Goal: Transaction & Acquisition: Book appointment/travel/reservation

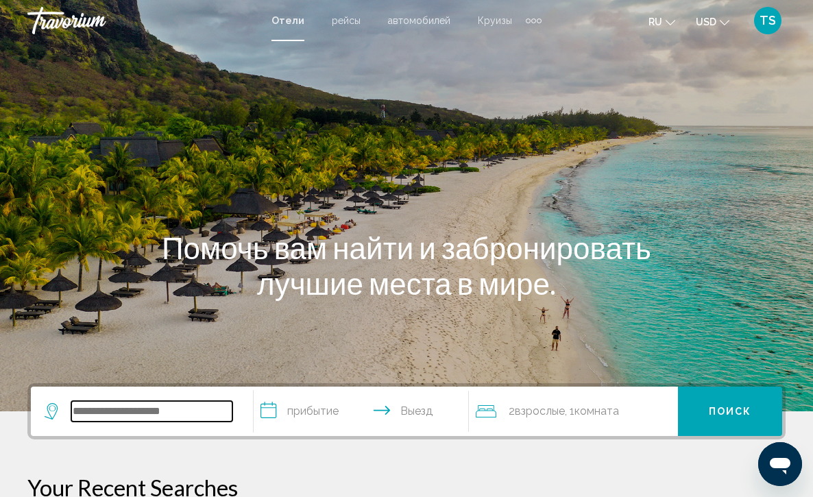
click at [115, 402] on input "Search widget" at bounding box center [151, 411] width 161 height 21
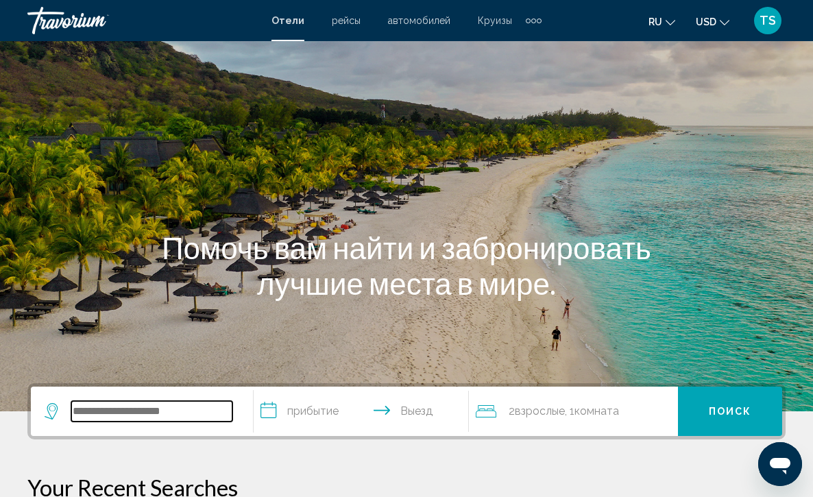
scroll to position [339, 0]
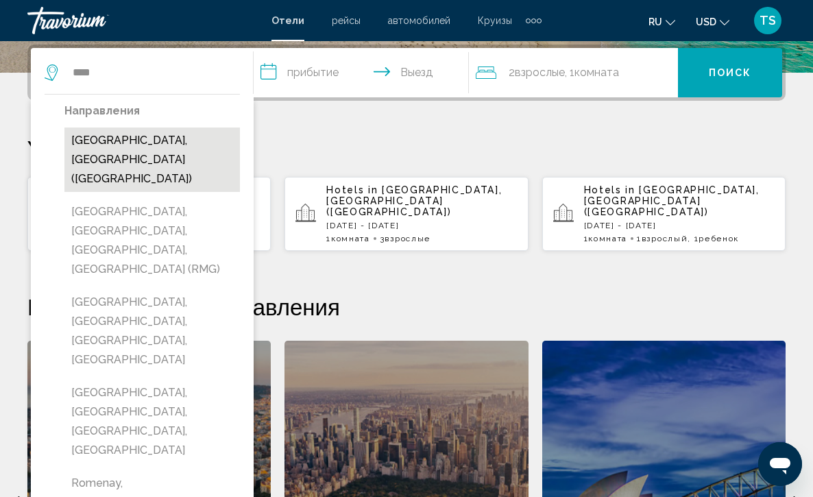
click at [110, 145] on button "[GEOGRAPHIC_DATA], [GEOGRAPHIC_DATA] ([GEOGRAPHIC_DATA])" at bounding box center [151, 160] width 175 height 64
type input "**********"
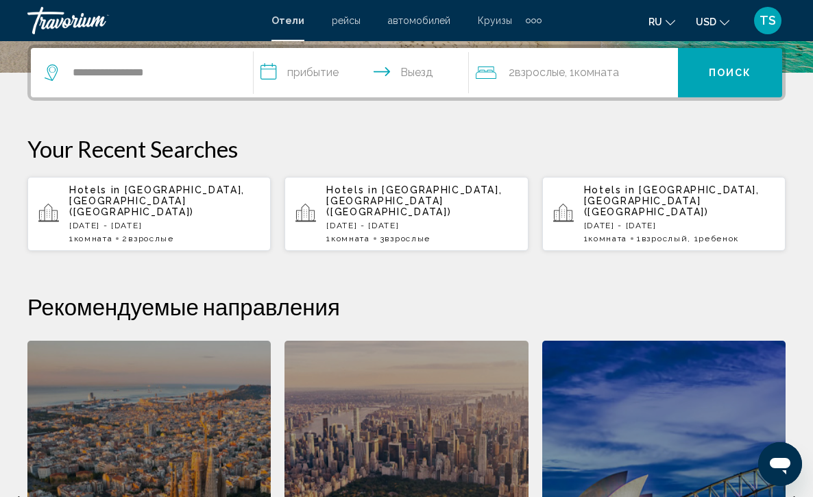
click at [270, 72] on input "**********" at bounding box center [364, 74] width 221 height 53
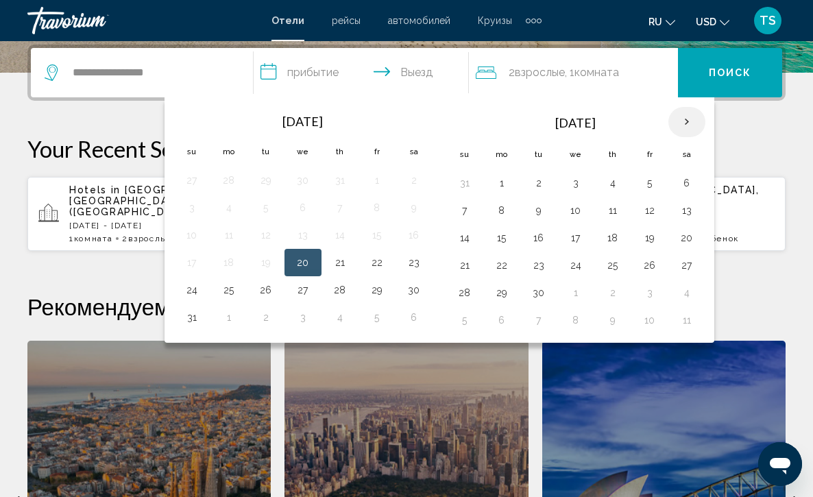
click at [688, 124] on th "Next month" at bounding box center [686, 122] width 37 height 30
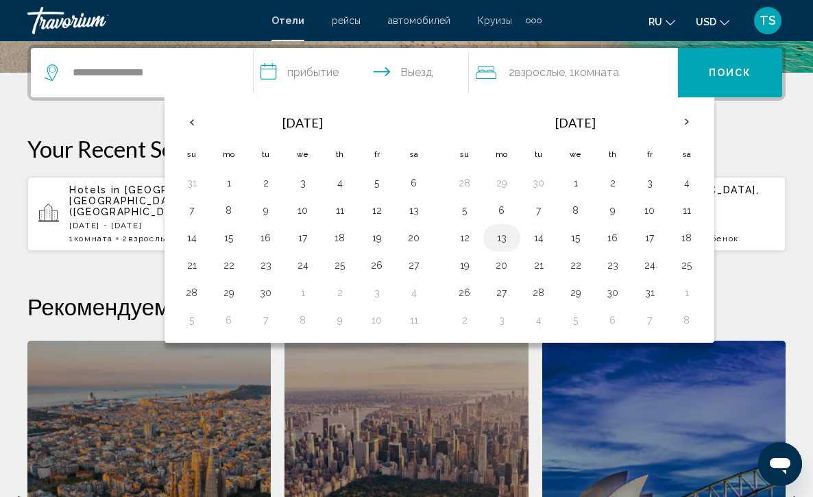
click at [506, 238] on button "13" at bounding box center [502, 237] width 22 height 19
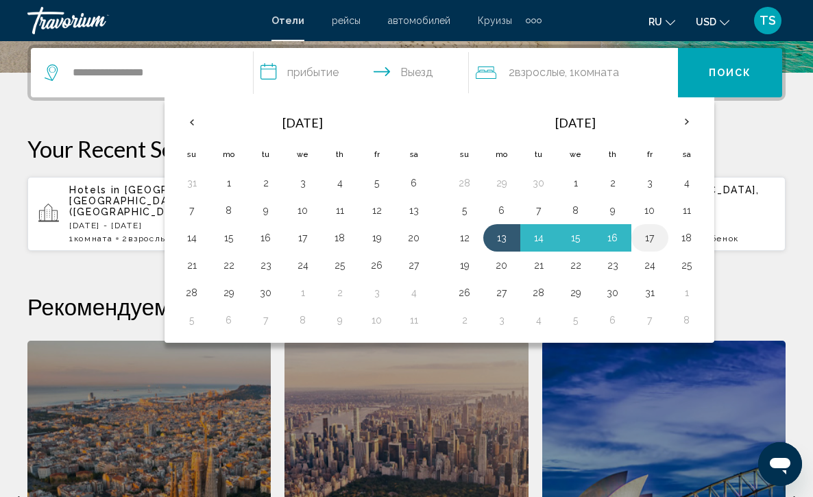
click at [654, 240] on button "17" at bounding box center [650, 237] width 22 height 19
type input "**********"
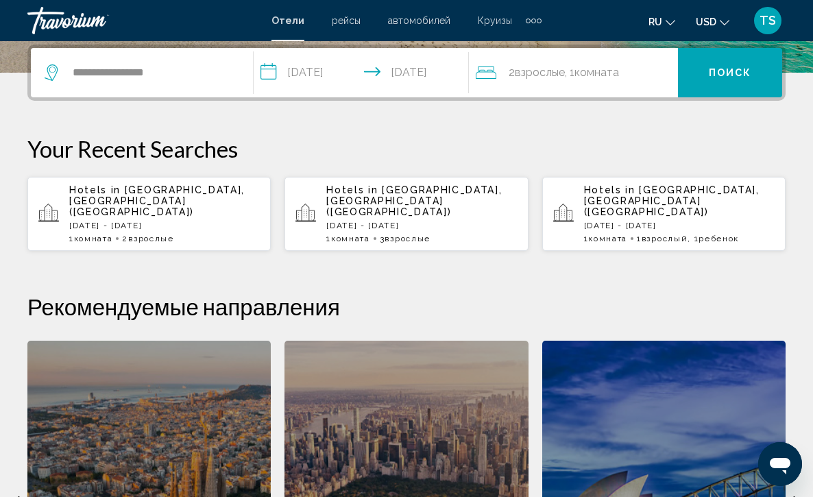
click at [641, 78] on div "2 Взрослый Взрослые , 1 Комната номера" at bounding box center [577, 72] width 202 height 19
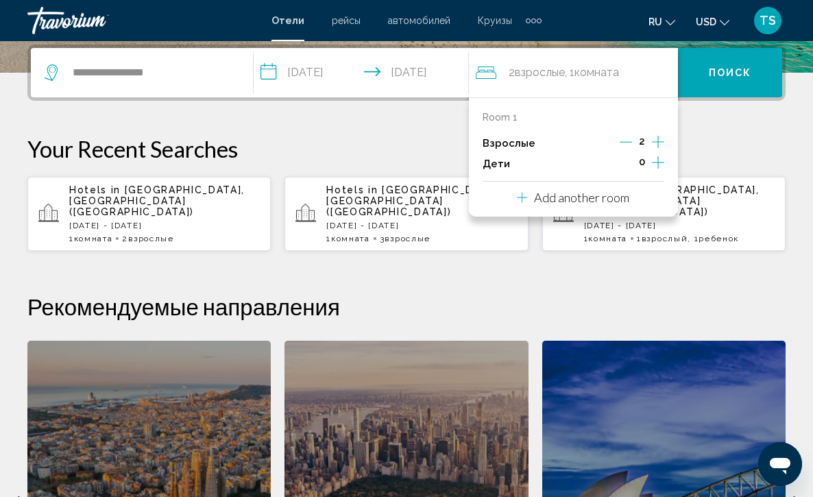
click at [659, 144] on icon "Increment adults" at bounding box center [658, 142] width 12 height 12
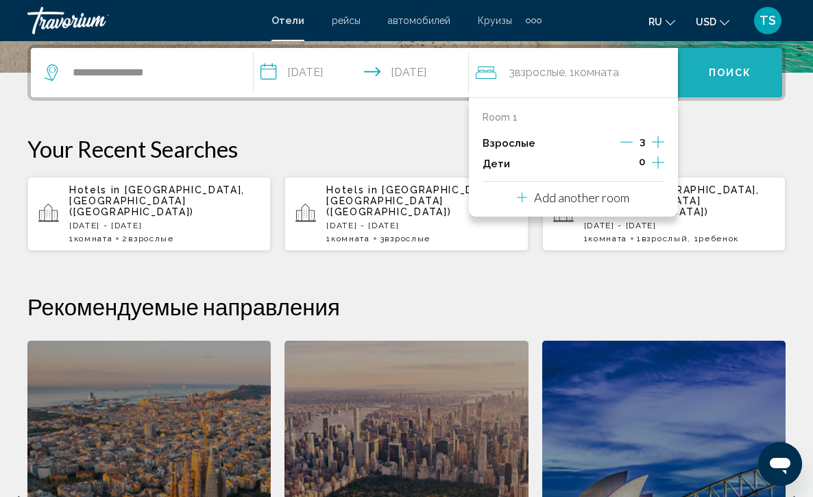
click at [734, 73] on span "Поиск" at bounding box center [730, 73] width 43 height 11
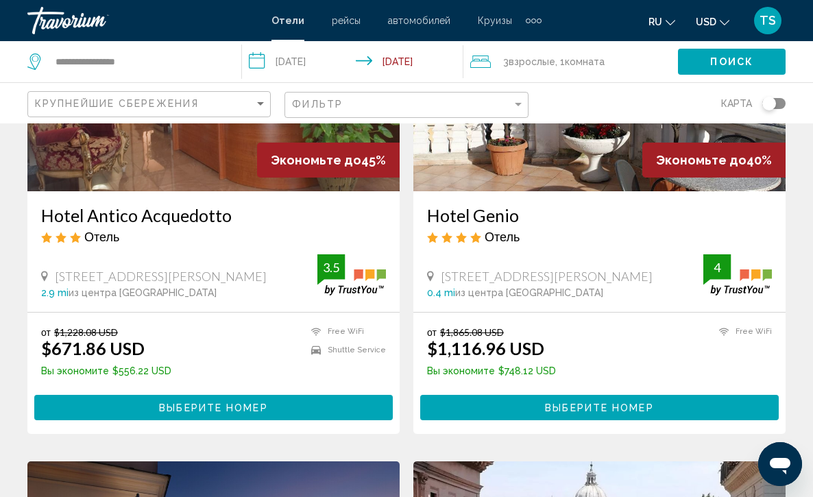
scroll to position [1152, 0]
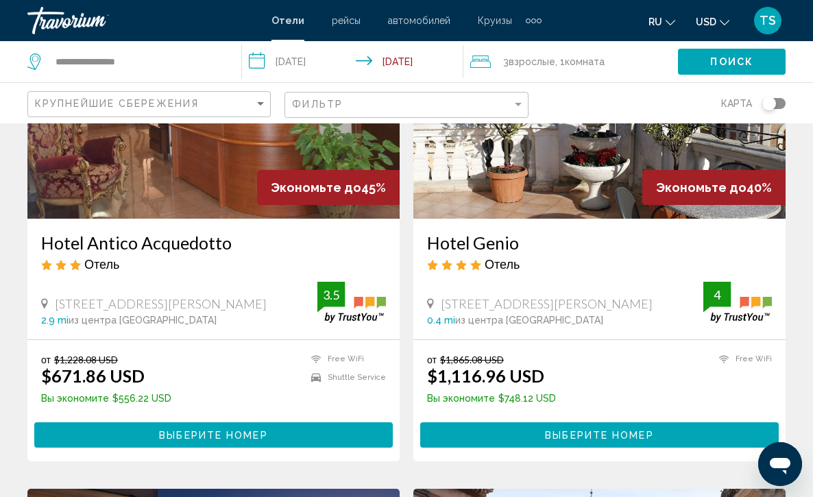
click at [571, 173] on img "Main content" at bounding box center [599, 108] width 372 height 219
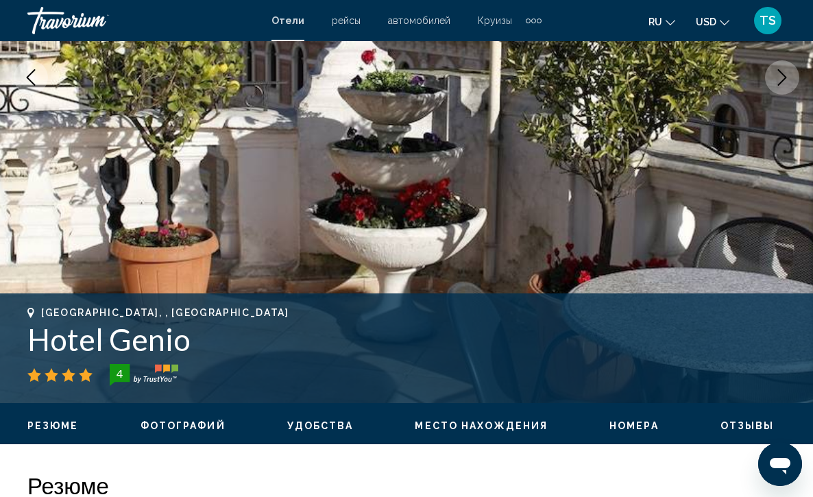
scroll to position [317, 0]
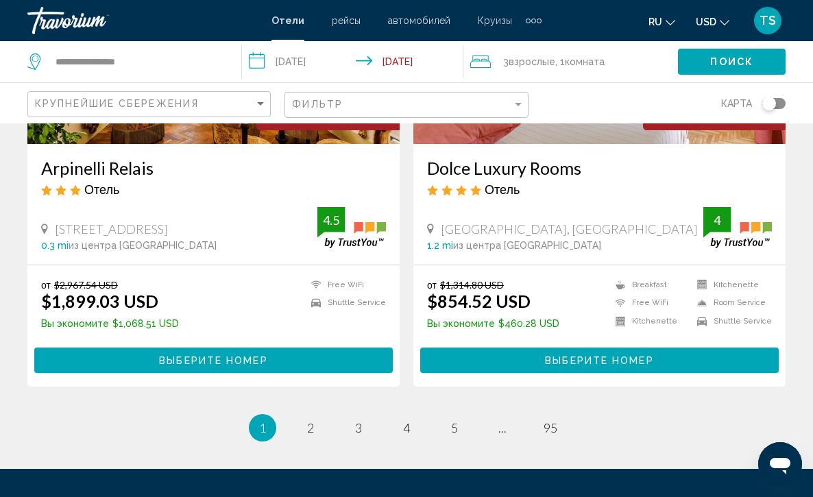
scroll to position [2742, 0]
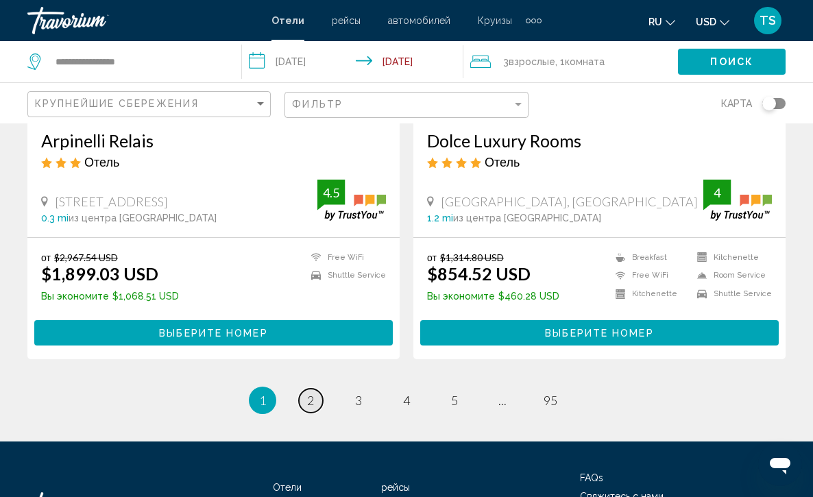
click at [309, 393] on span "2" at bounding box center [310, 400] width 7 height 15
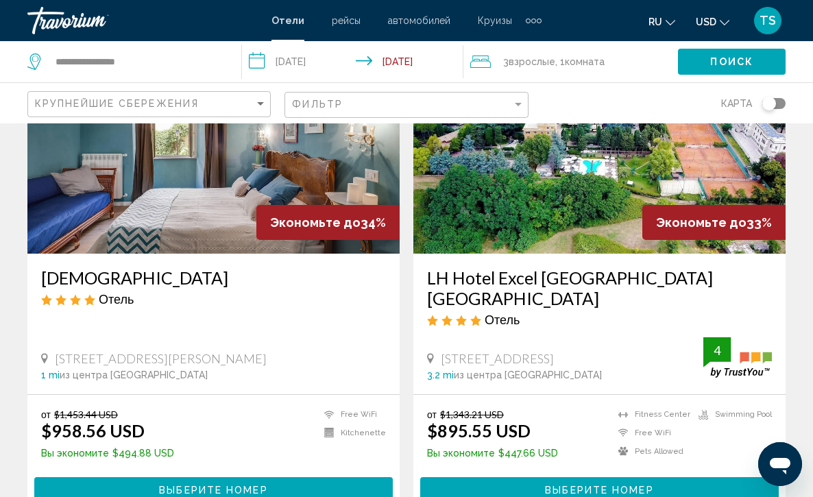
scroll to position [165, 0]
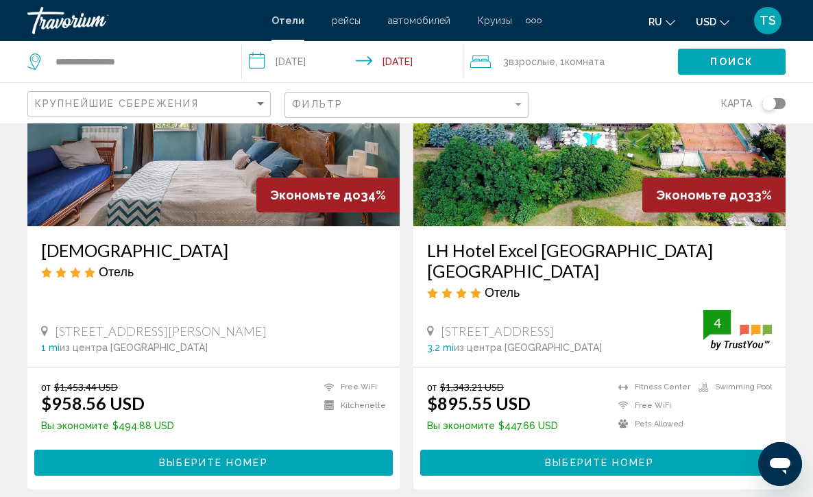
click at [208, 172] on img "Main content" at bounding box center [213, 116] width 372 height 219
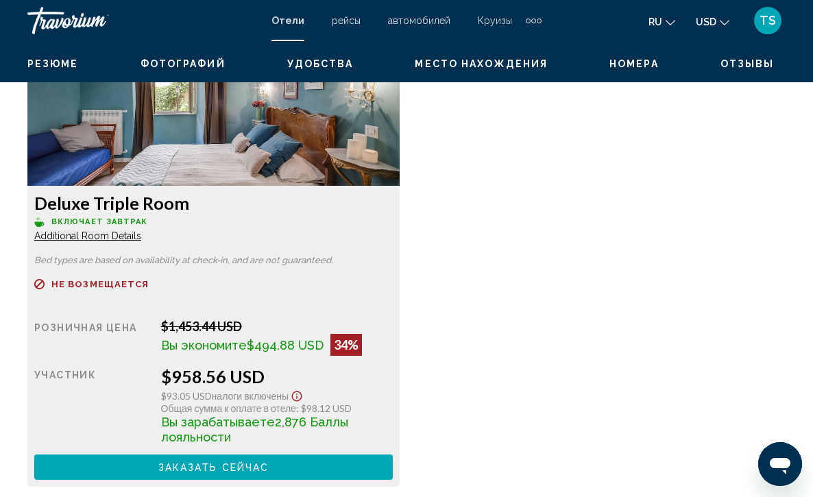
scroll to position [2139, 0]
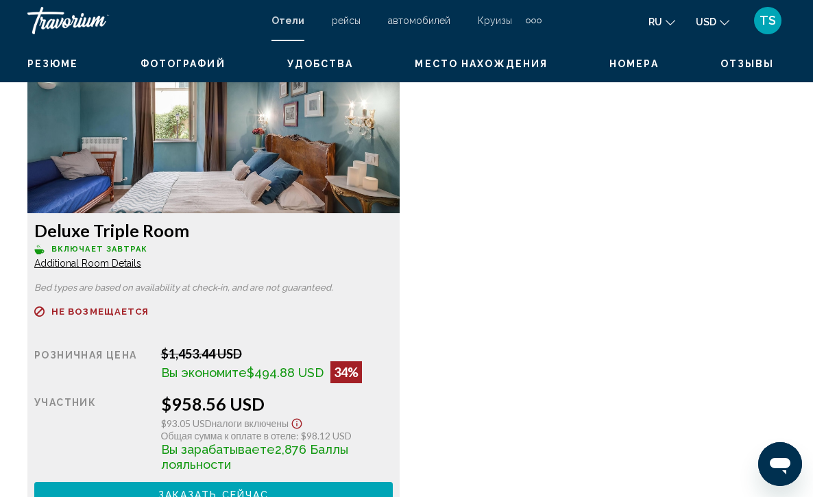
click at [98, 263] on span "Additional Room Details" at bounding box center [87, 263] width 107 height 11
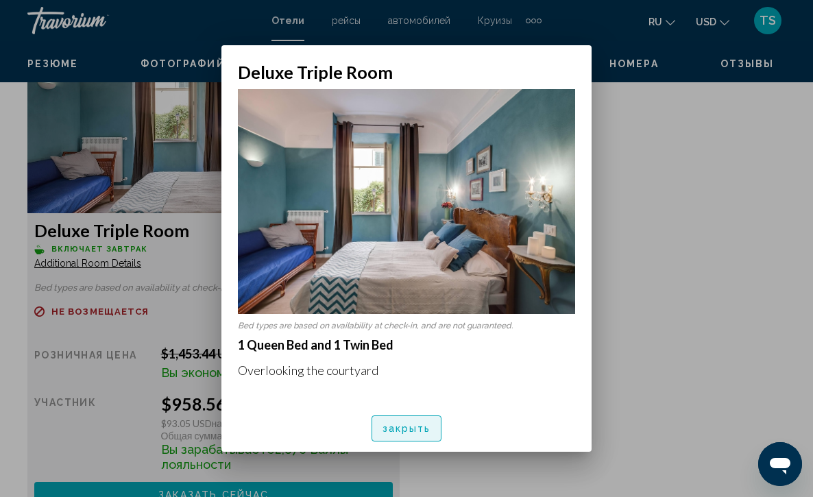
click at [406, 426] on span "закрыть" at bounding box center [407, 429] width 49 height 11
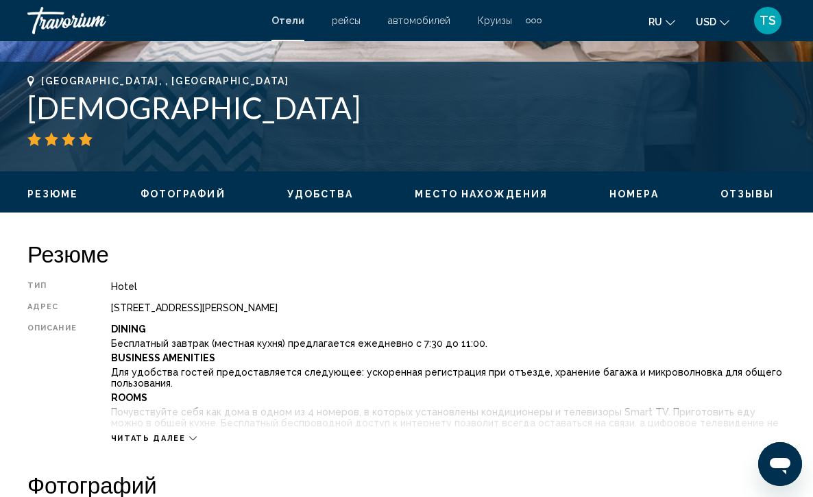
scroll to position [494, 0]
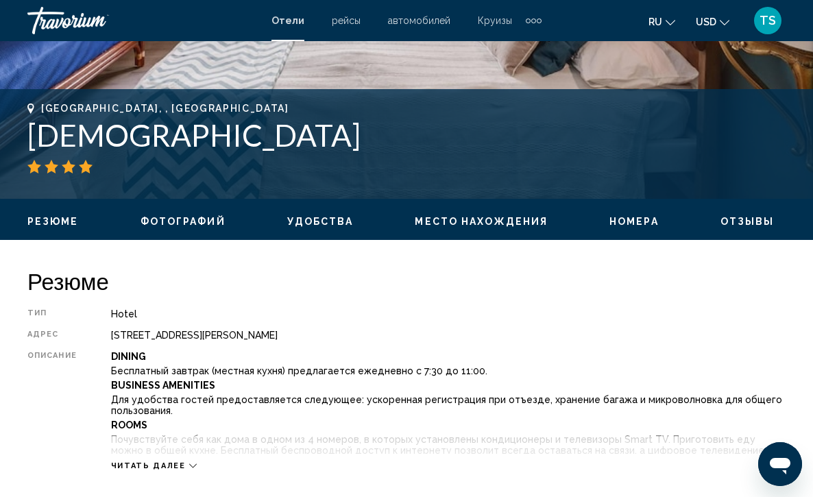
click at [189, 462] on icon "Main content" at bounding box center [193, 466] width 8 height 8
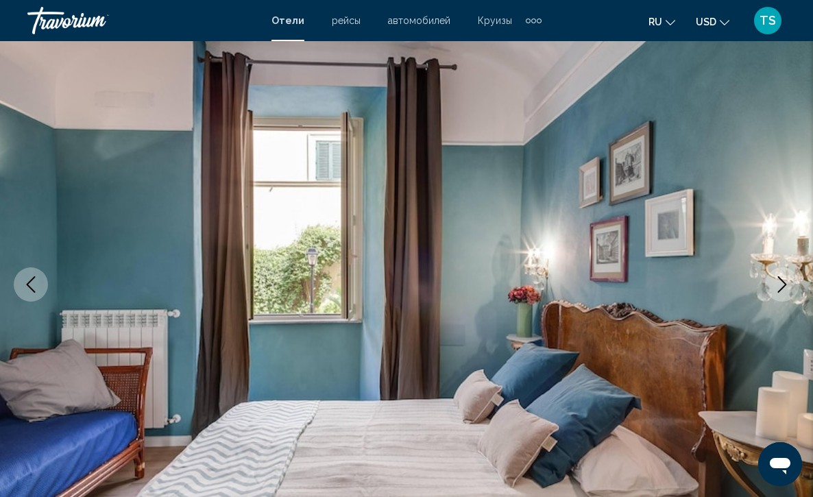
scroll to position [55, 0]
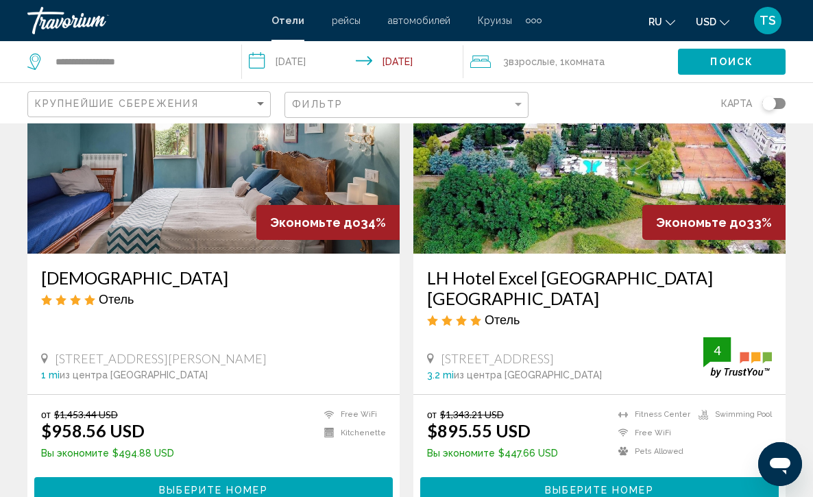
scroll to position [165, 0]
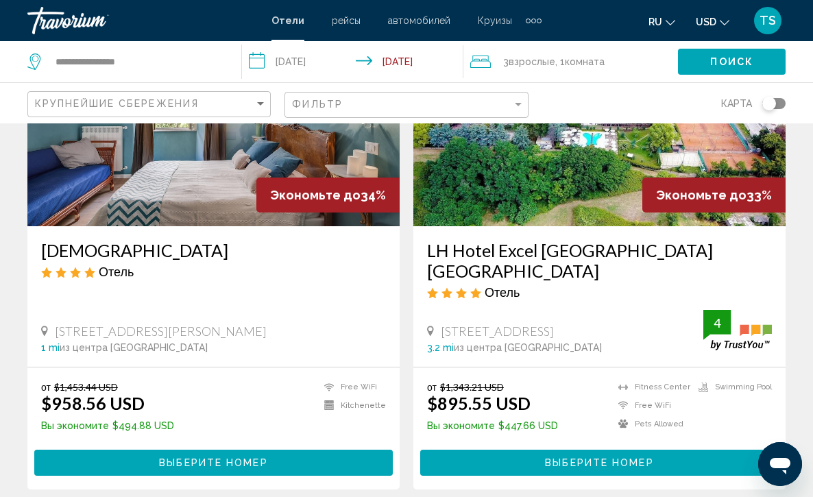
click at [218, 458] on span "Выберите номер" at bounding box center [213, 463] width 108 height 11
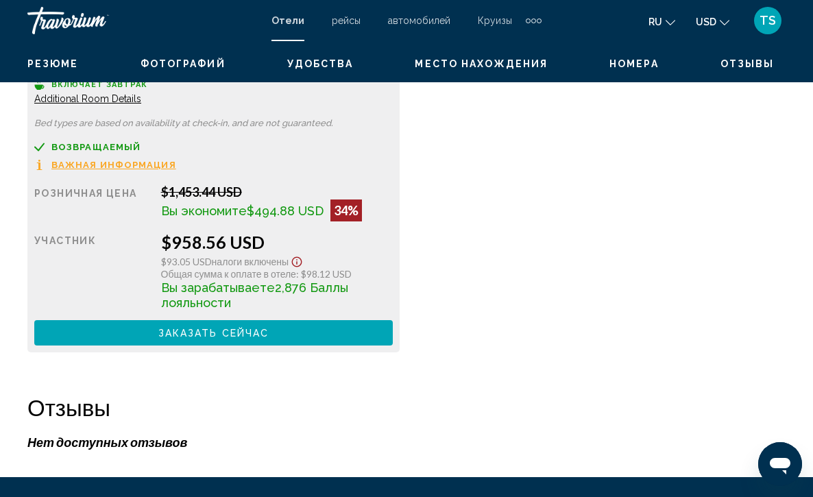
scroll to position [2331, 0]
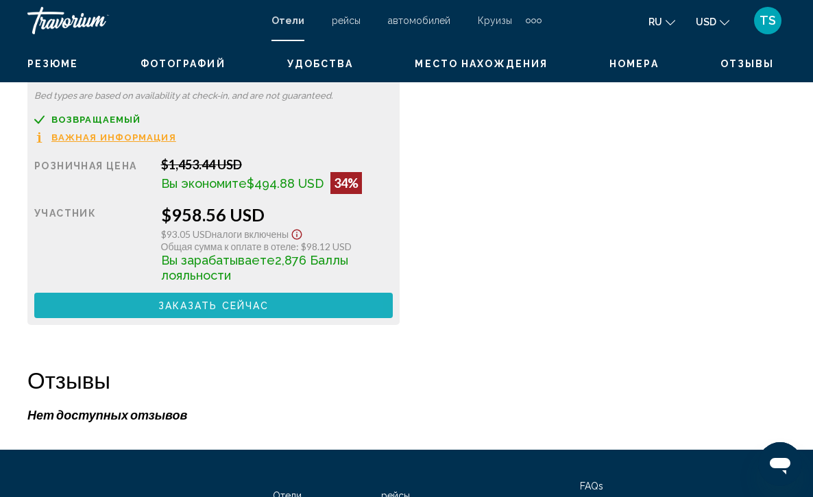
click at [239, 307] on span "Заказать сейчас" at bounding box center [213, 305] width 111 height 11
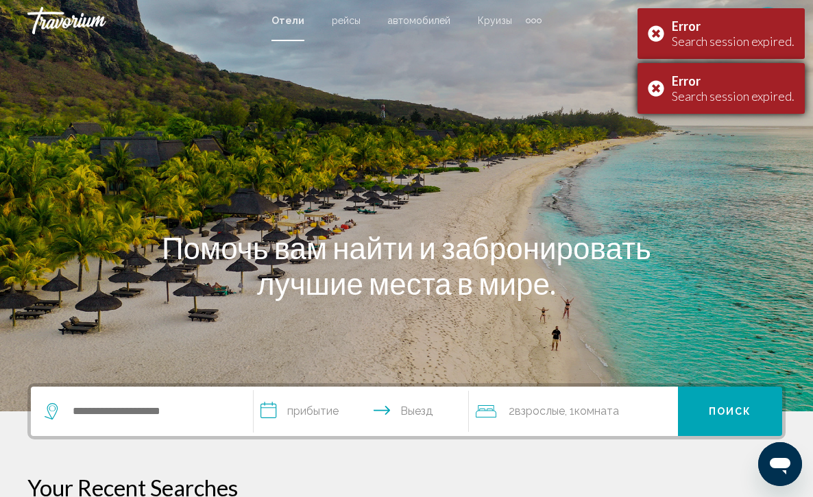
click at [660, 88] on div "Error Search session expired." at bounding box center [721, 88] width 167 height 51
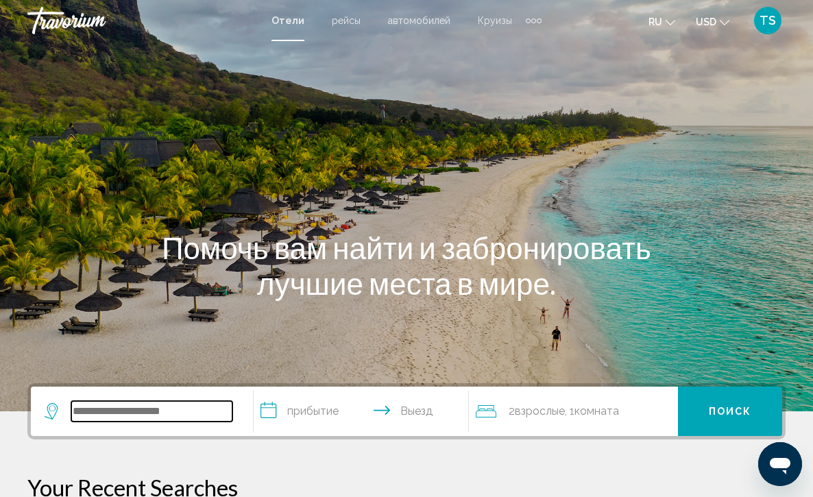
click at [110, 415] on input "Search widget" at bounding box center [151, 411] width 161 height 21
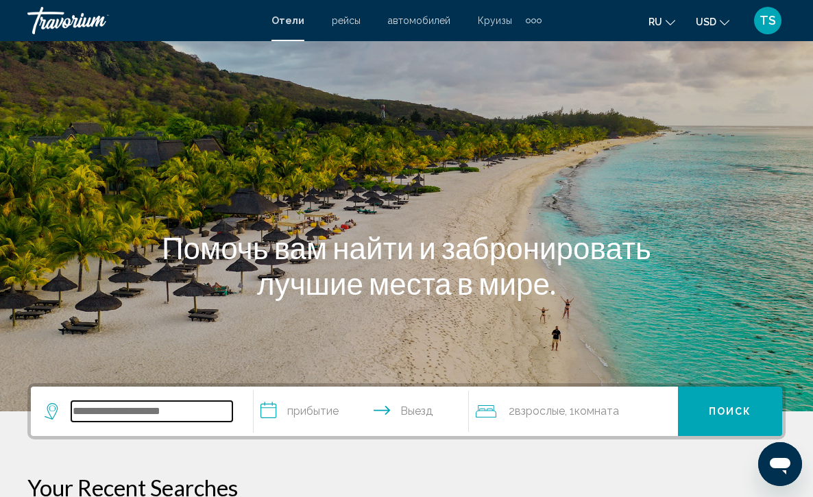
scroll to position [339, 0]
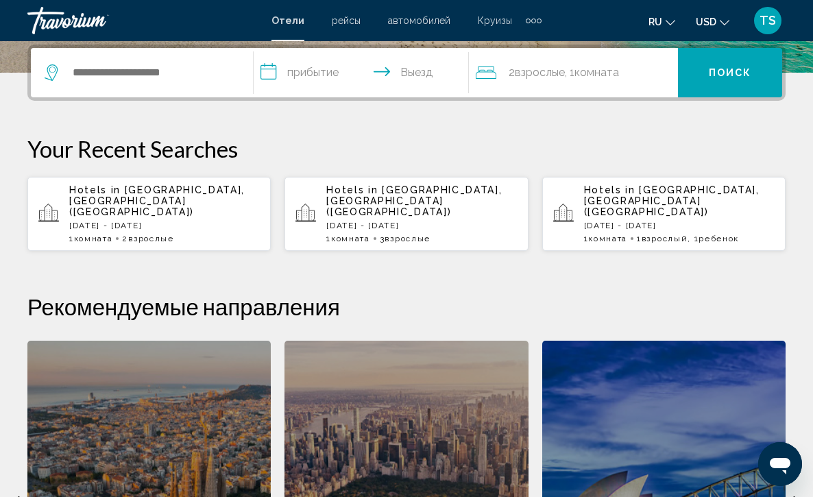
click at [138, 221] on p "[DATE] - [DATE]" at bounding box center [164, 226] width 191 height 10
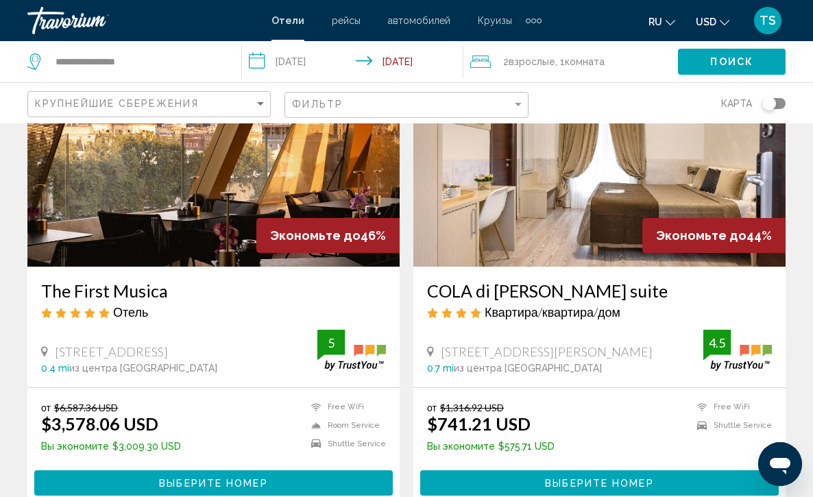
scroll to position [1152, 0]
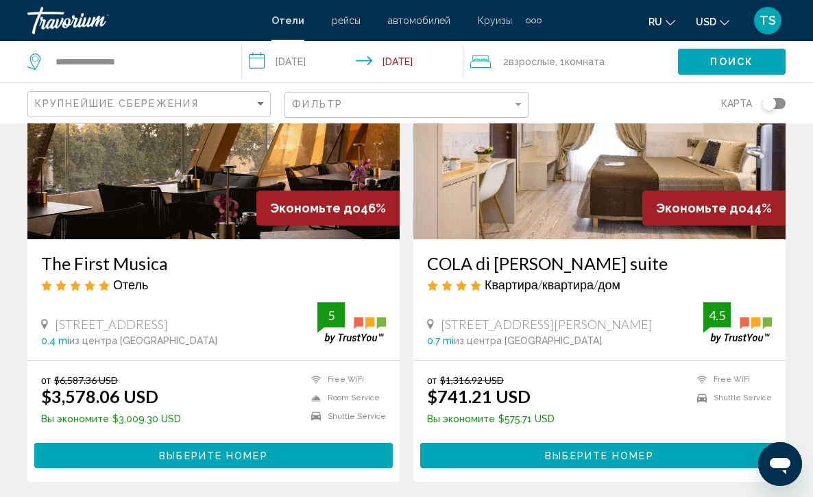
click at [577, 184] on img "Main content" at bounding box center [599, 129] width 372 height 219
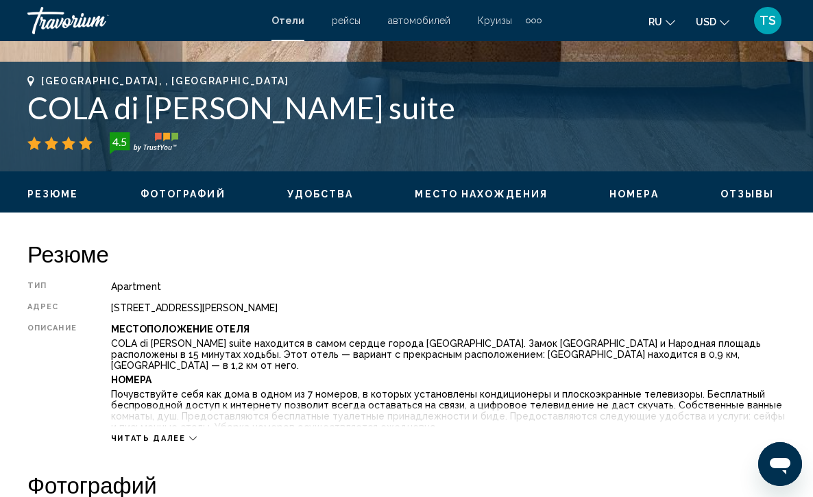
scroll to position [548, 0]
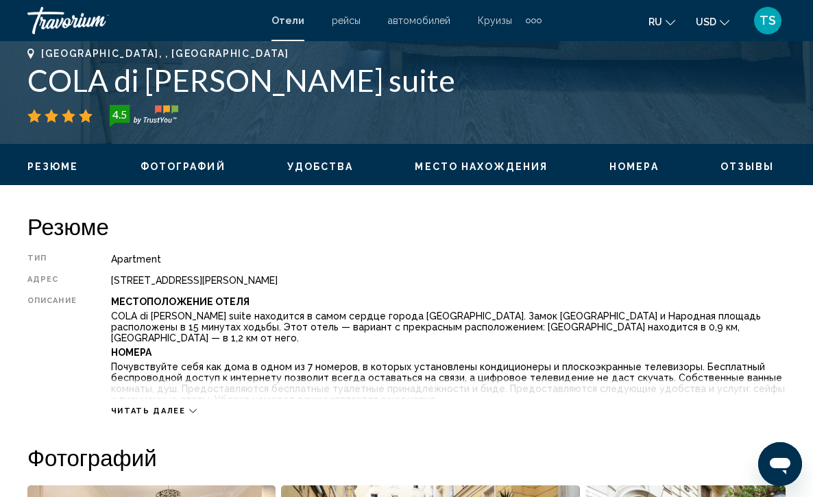
click at [190, 407] on icon "Main content" at bounding box center [193, 411] width 8 height 8
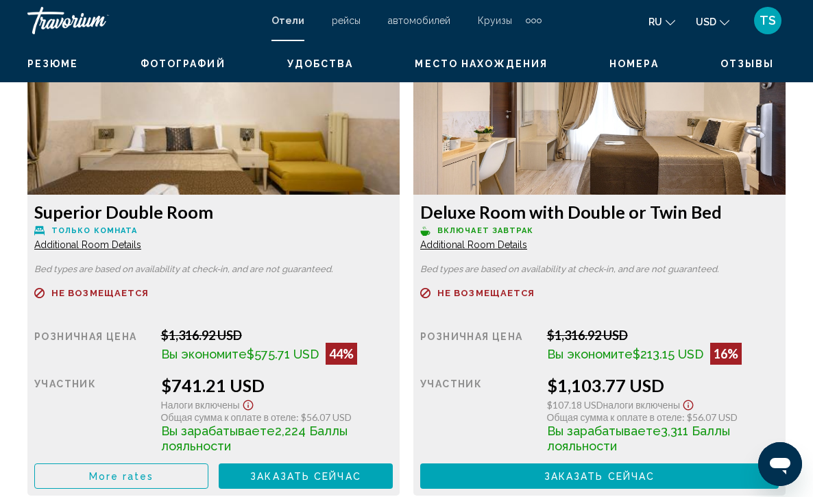
scroll to position [2263, 0]
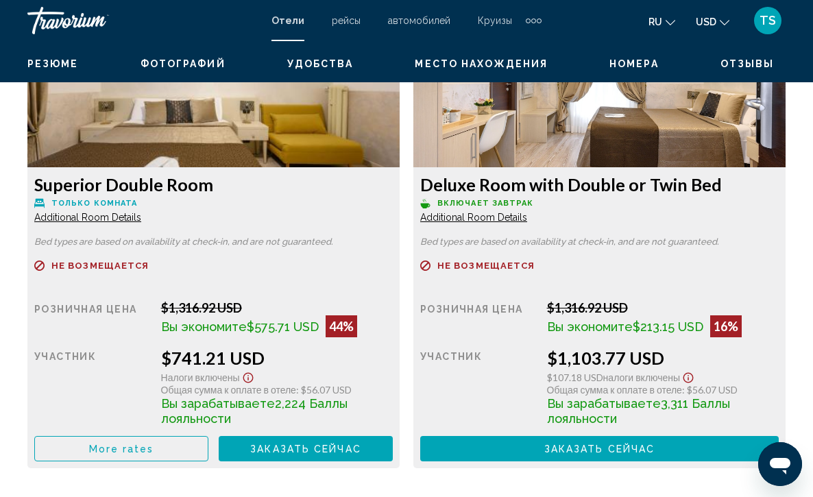
click at [141, 212] on span "Additional Room Details" at bounding box center [87, 217] width 107 height 11
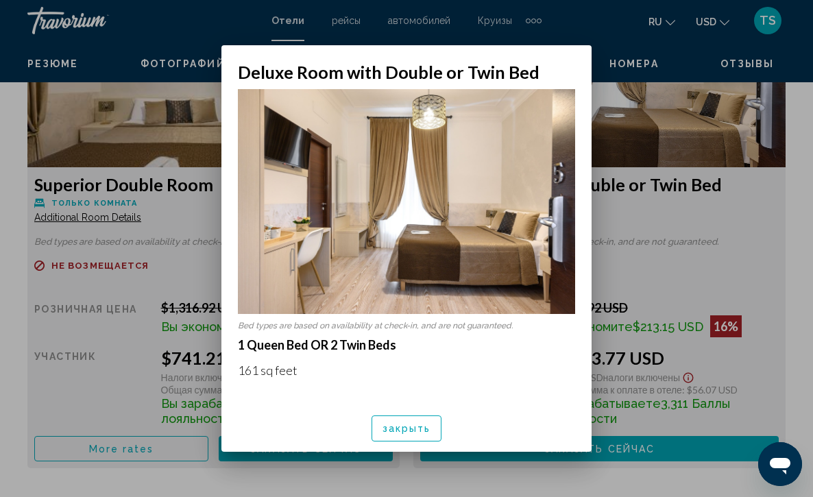
click at [393, 424] on span "закрыть" at bounding box center [407, 429] width 49 height 11
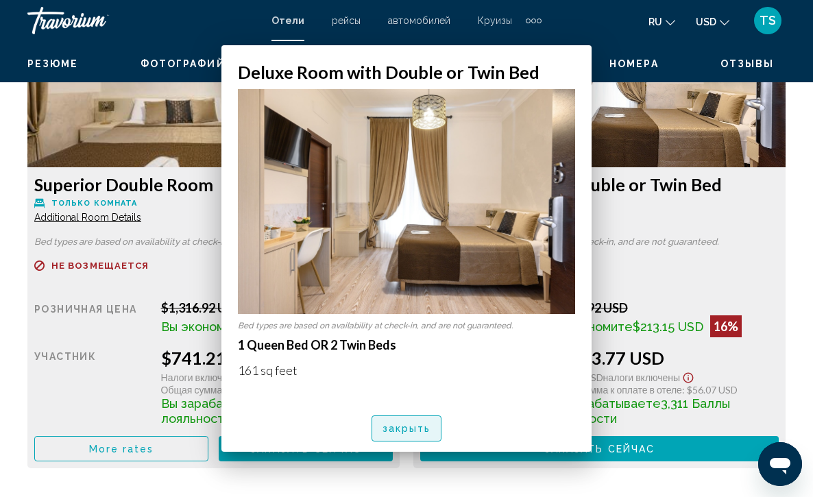
scroll to position [2263, 0]
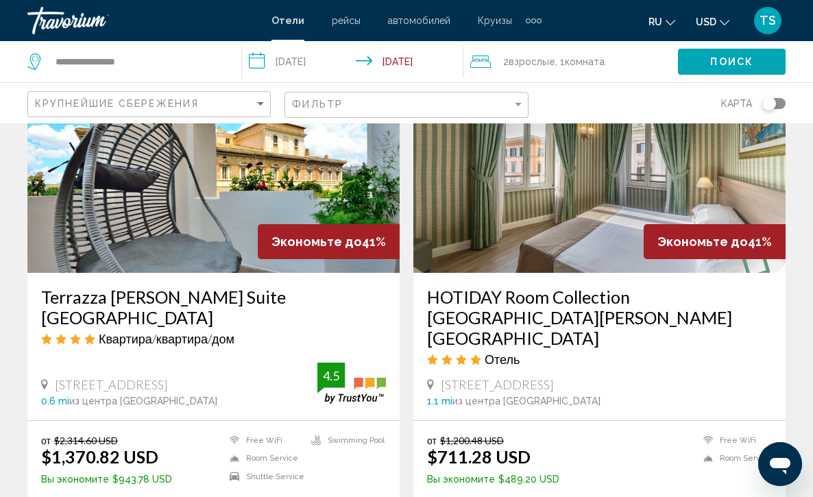
scroll to position [2084, 0]
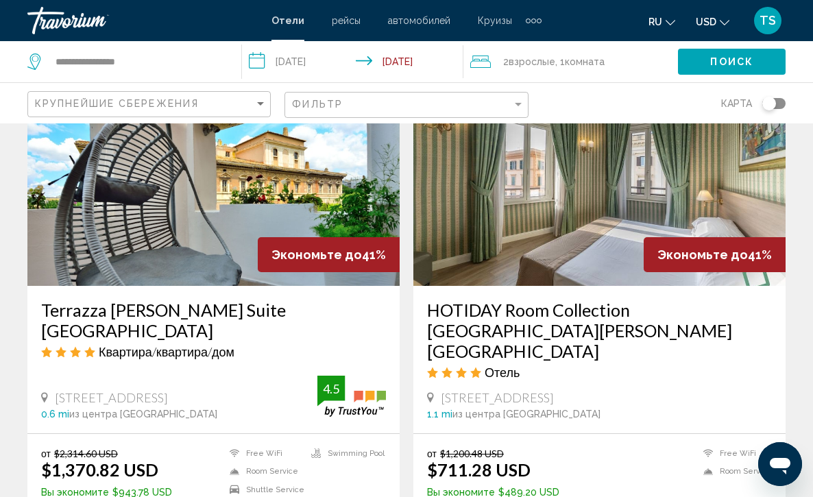
click at [572, 203] on img "Main content" at bounding box center [599, 175] width 372 height 219
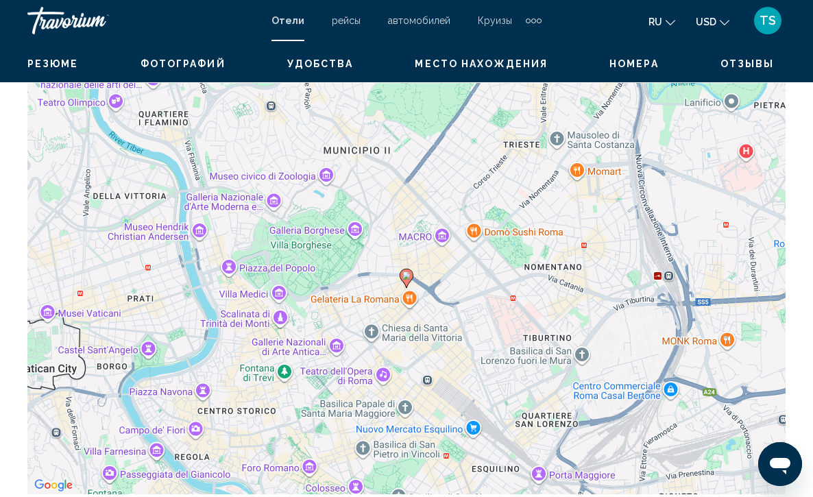
scroll to position [1563, 0]
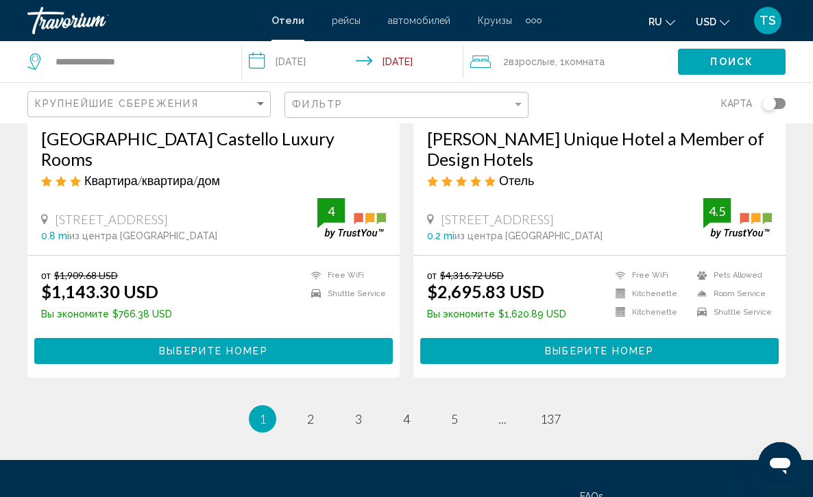
scroll to position [2783, 0]
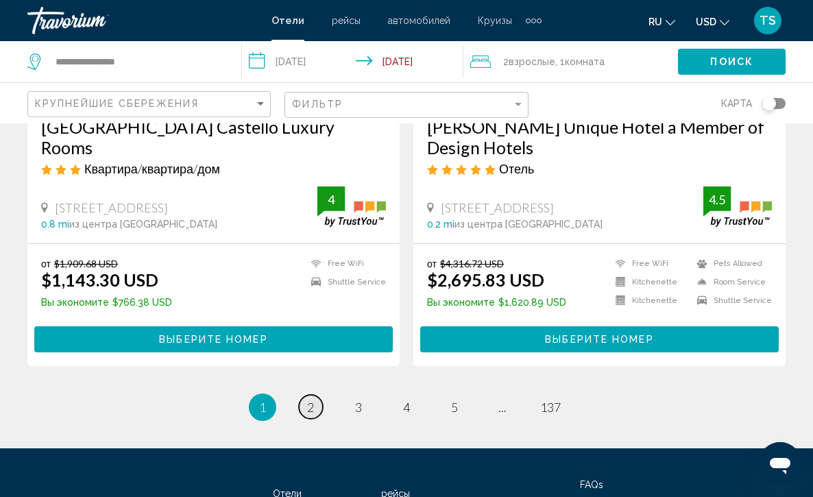
click at [307, 400] on span "2" at bounding box center [310, 407] width 7 height 15
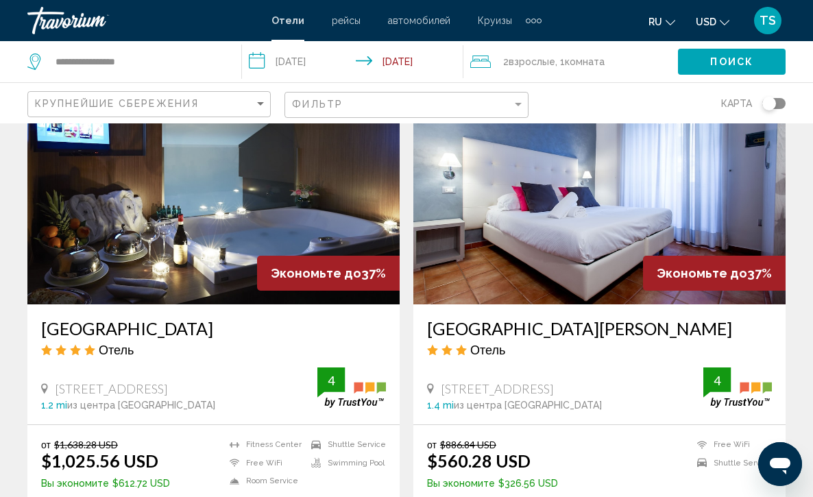
scroll to position [631, 0]
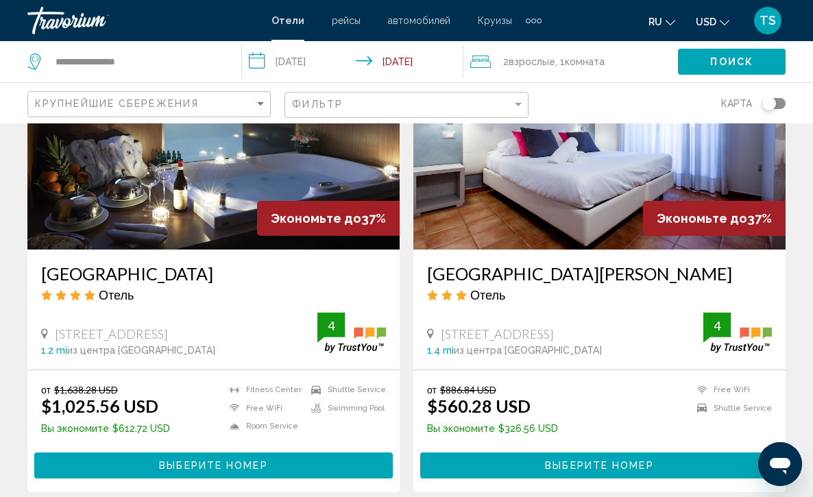
click at [190, 187] on img "Main content" at bounding box center [213, 139] width 372 height 219
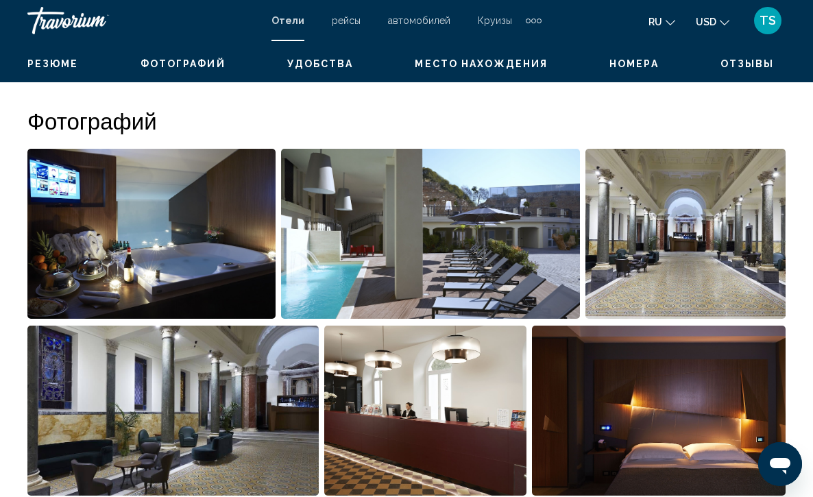
scroll to position [850, 0]
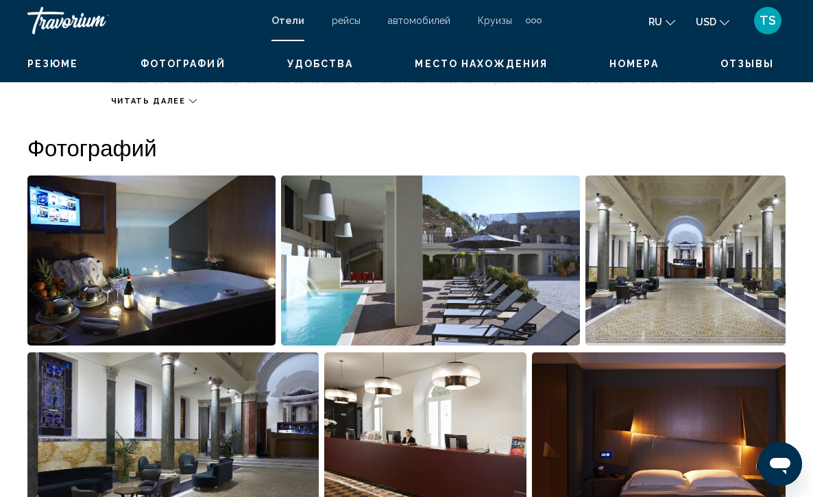
click at [193, 104] on icon "Main content" at bounding box center [193, 101] width 8 height 8
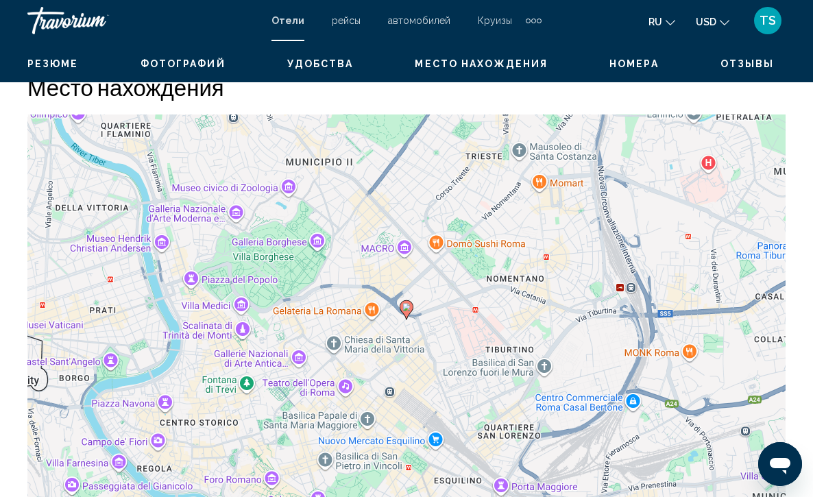
scroll to position [1536, 0]
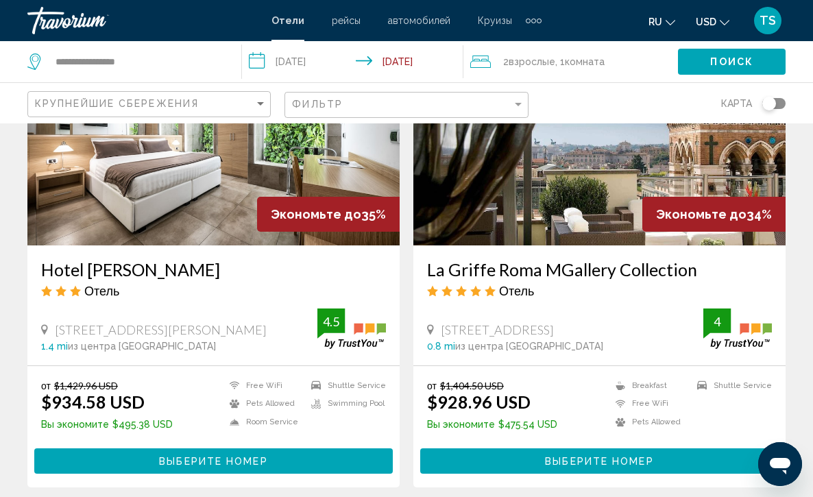
scroll to position [1097, 0]
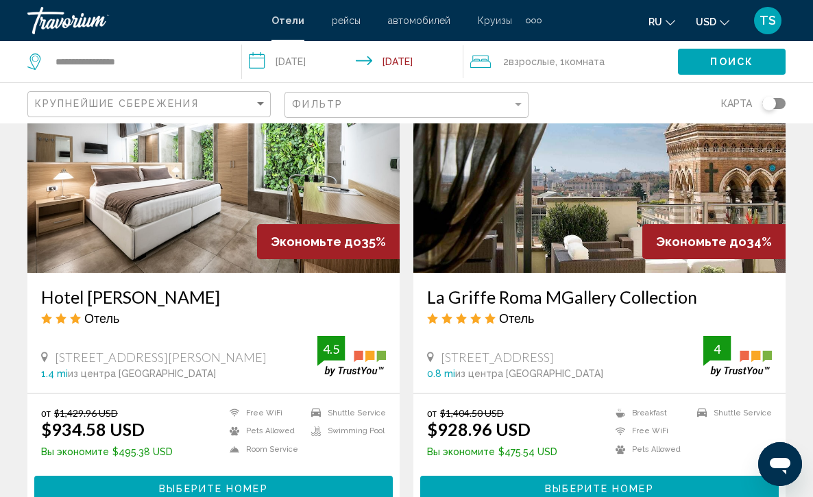
click at [561, 205] on img "Main content" at bounding box center [599, 162] width 372 height 219
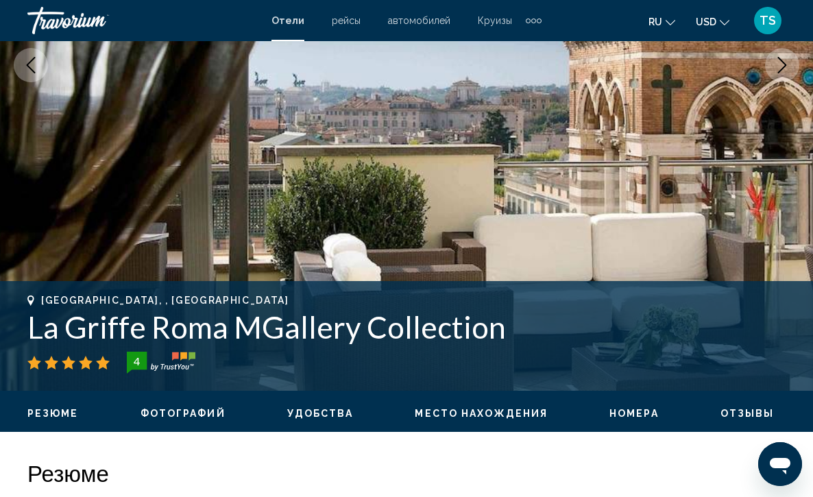
scroll to position [329, 0]
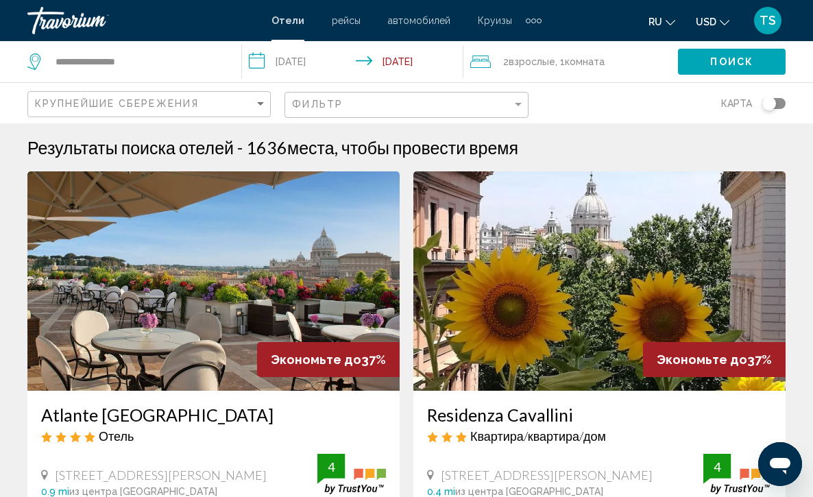
click at [646, 62] on div "2 Взрослый Взрослые , 1 Комната номера" at bounding box center [574, 61] width 208 height 19
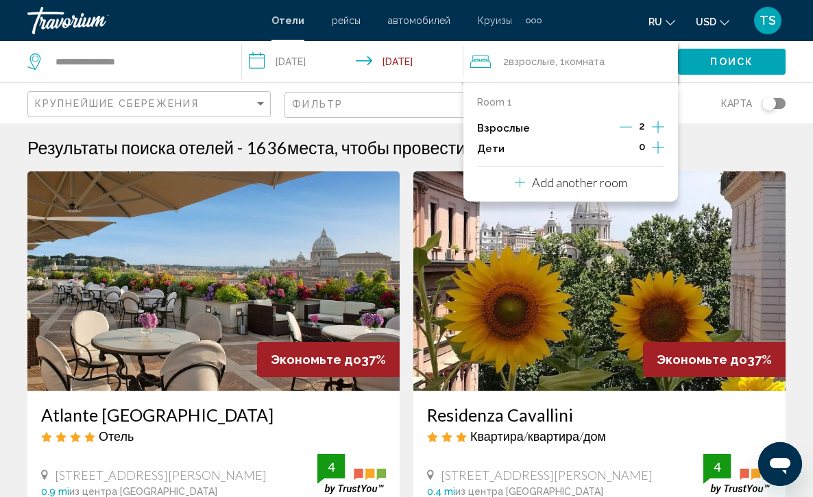
click at [658, 130] on icon "Increment adults" at bounding box center [658, 127] width 12 height 16
click at [697, 108] on div "карта" at bounding box center [663, 103] width 243 height 40
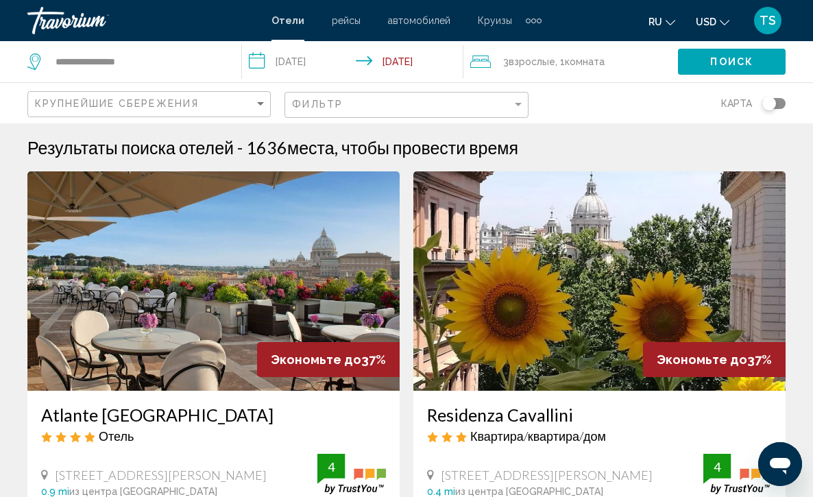
click at [720, 58] on span "Поиск" at bounding box center [731, 62] width 43 height 11
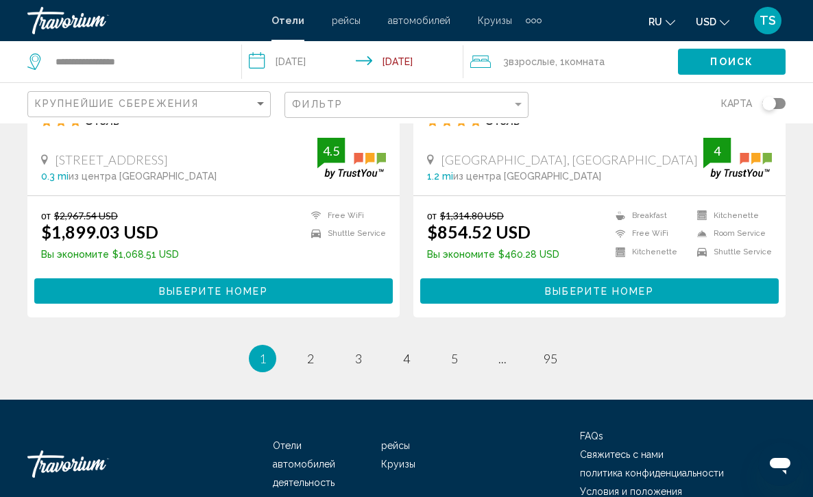
scroll to position [2811, 0]
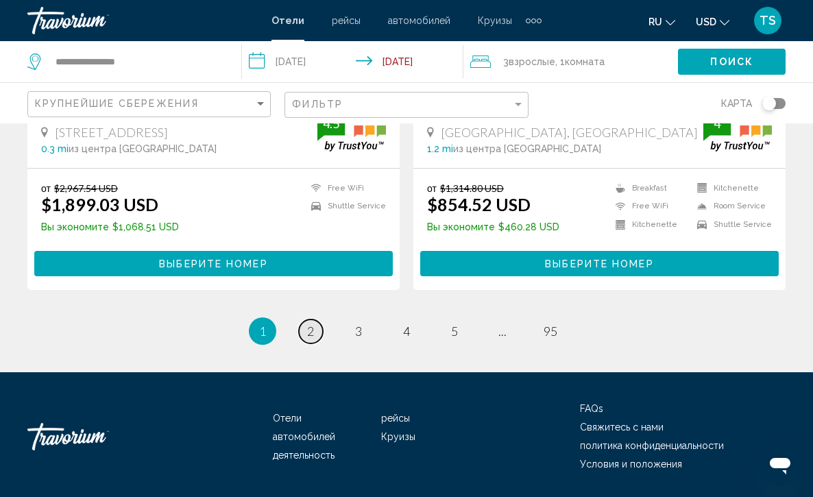
click at [311, 327] on span "2" at bounding box center [310, 331] width 7 height 15
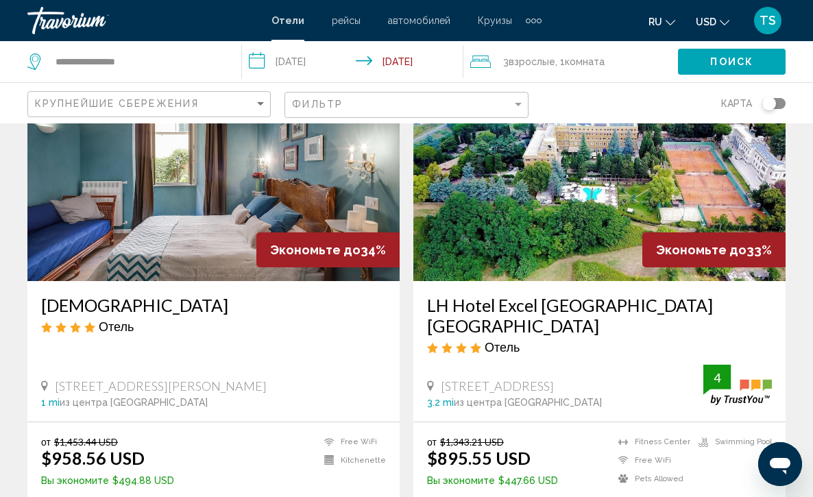
scroll to position [137, 0]
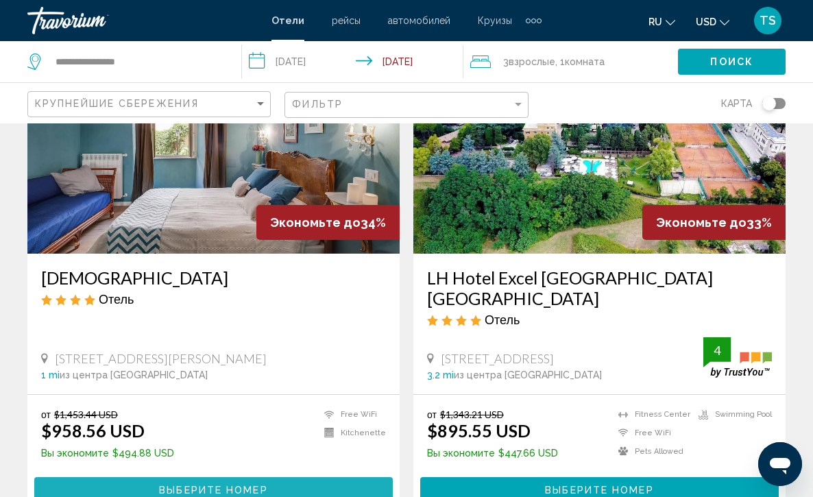
click at [210, 485] on span "Выберите номер" at bounding box center [213, 490] width 108 height 11
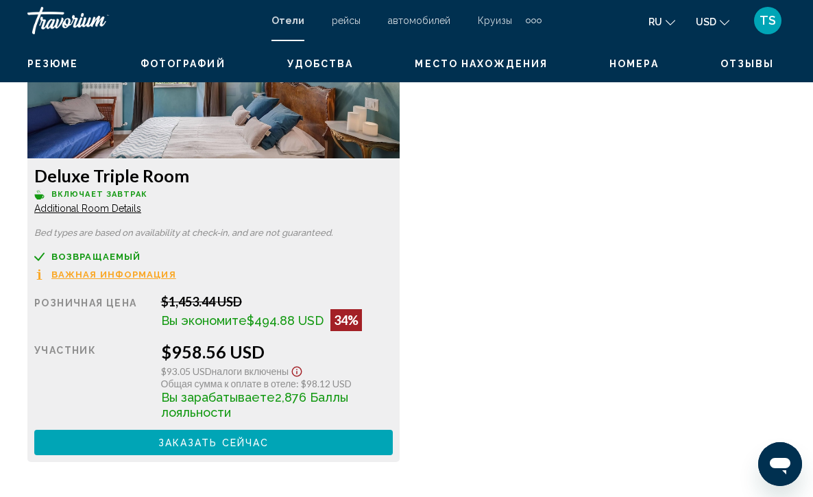
scroll to position [2221, 0]
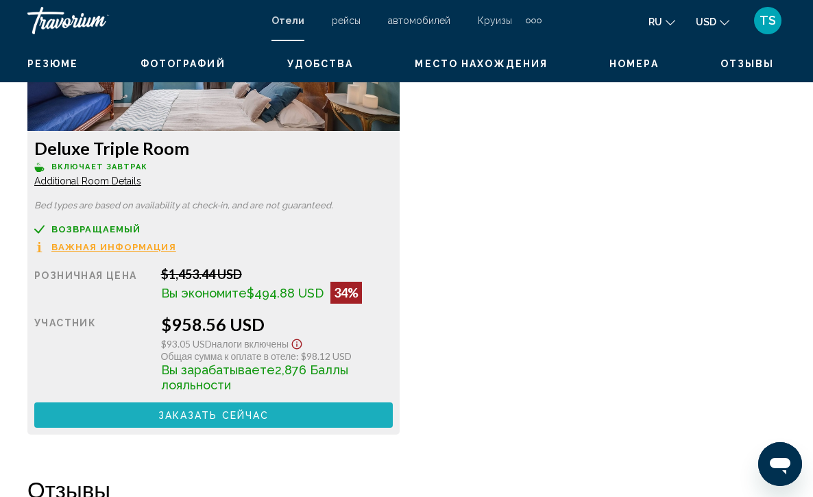
click at [231, 421] on span "Заказать сейчас" at bounding box center [213, 415] width 111 height 11
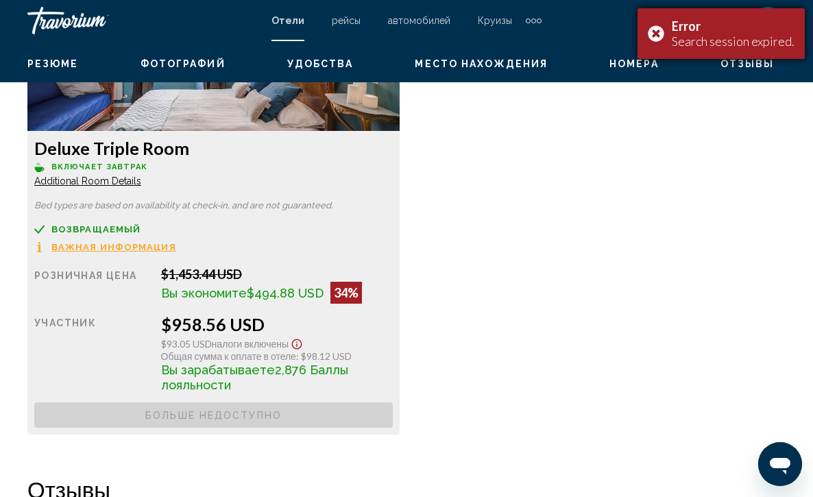
click at [662, 31] on div "Error Search session expired." at bounding box center [721, 33] width 167 height 51
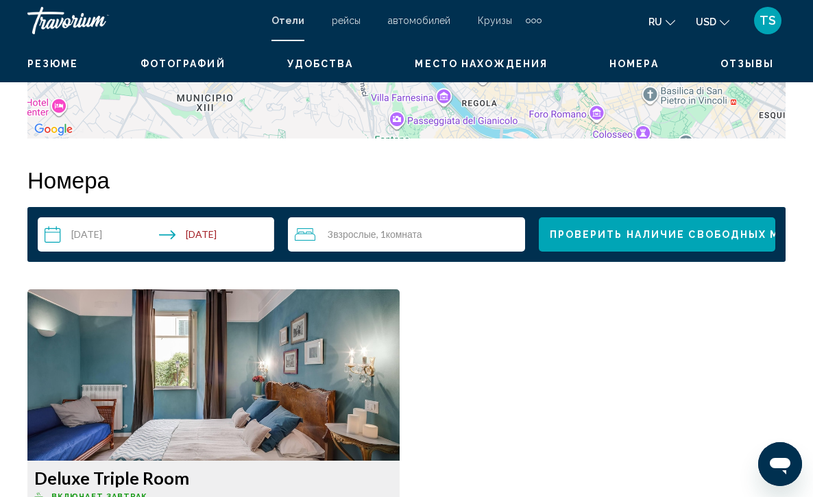
scroll to position [1865, 0]
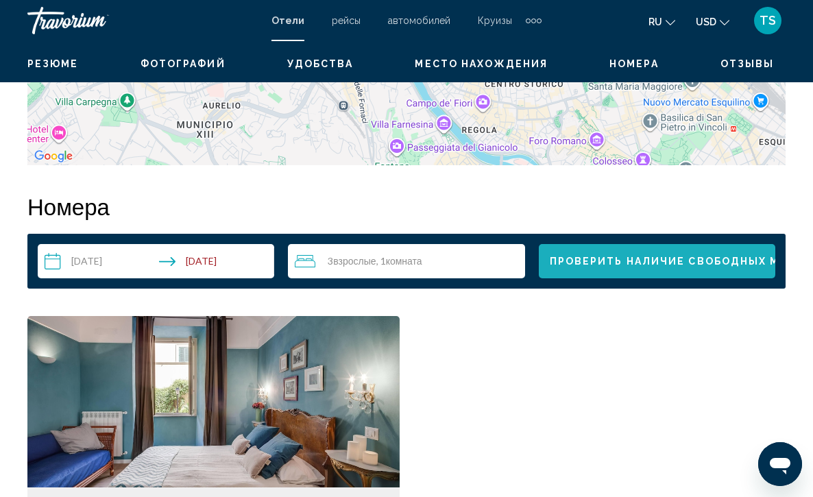
click at [640, 254] on button "Проверить наличие свободных мест" at bounding box center [657, 261] width 237 height 34
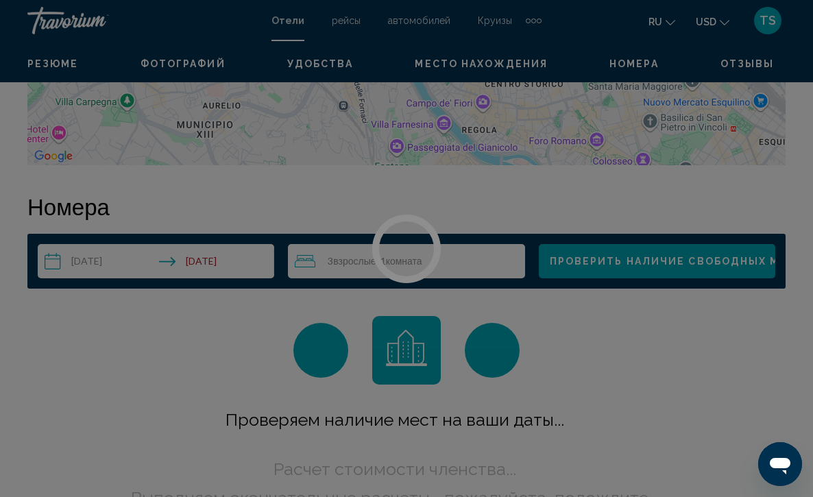
scroll to position [1975, 0]
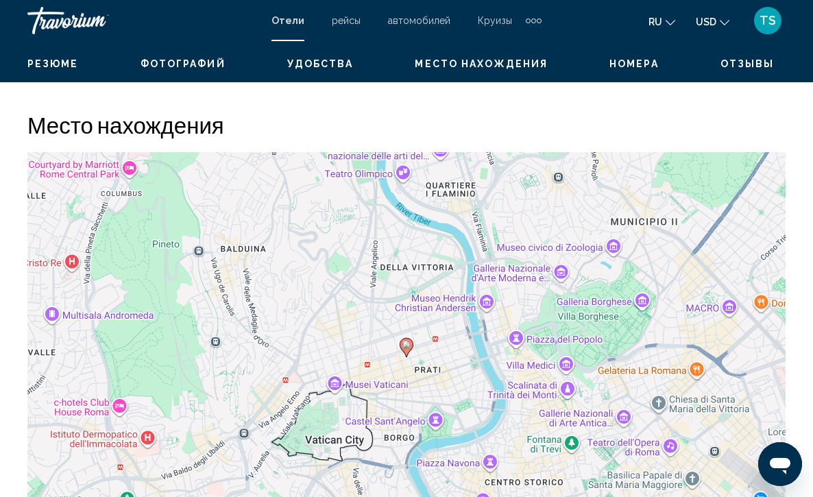
scroll to position [1384, 0]
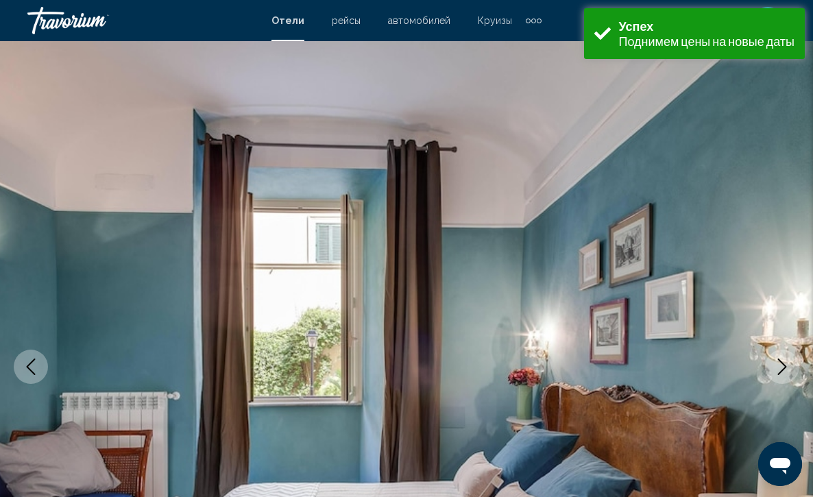
click at [569, 77] on img "Main content" at bounding box center [406, 366] width 813 height 651
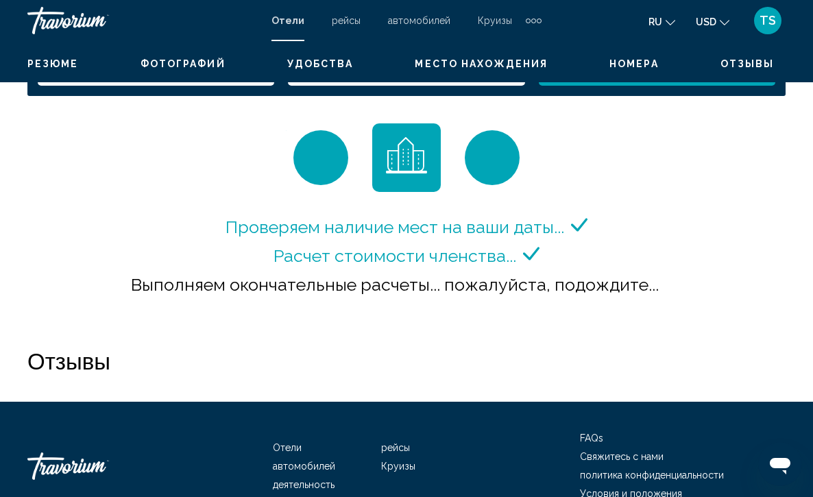
scroll to position [2098, 0]
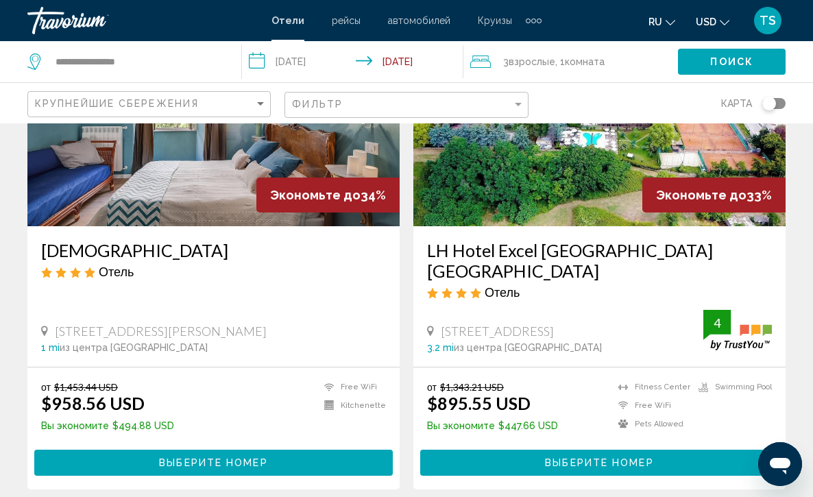
scroll to position [192, 0]
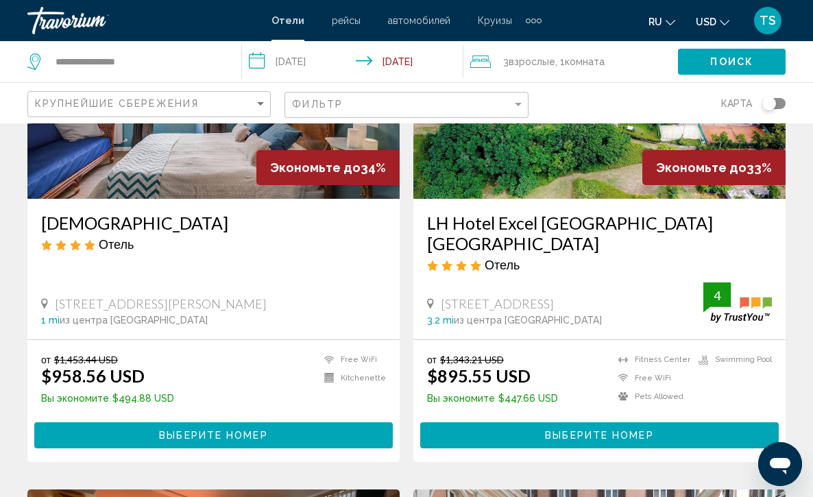
click at [209, 431] on span "Выберите номер" at bounding box center [213, 436] width 108 height 11
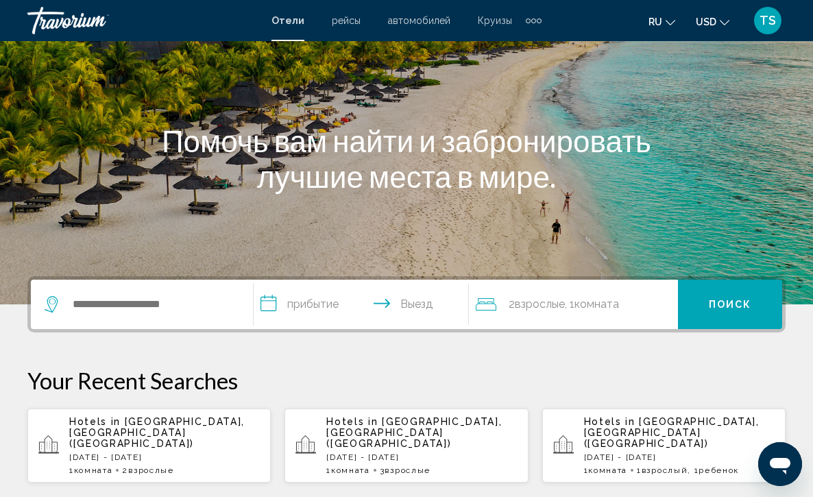
scroll to position [80, 0]
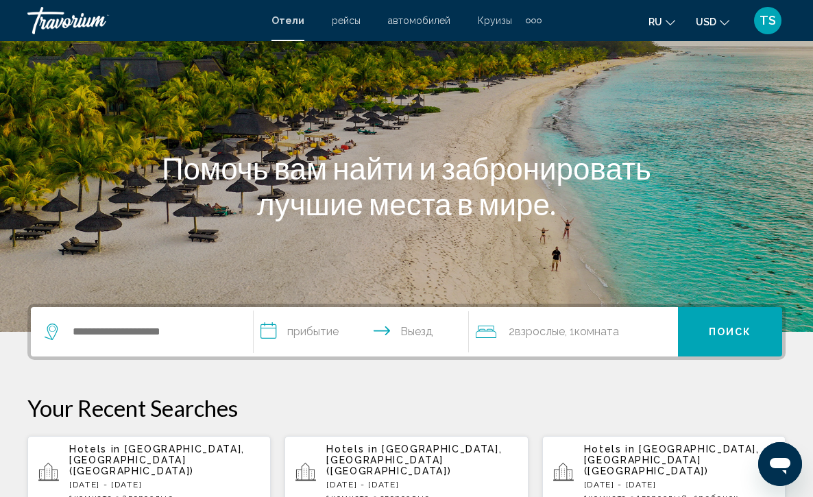
click at [145, 480] on p "[DATE] - [DATE]" at bounding box center [164, 485] width 191 height 10
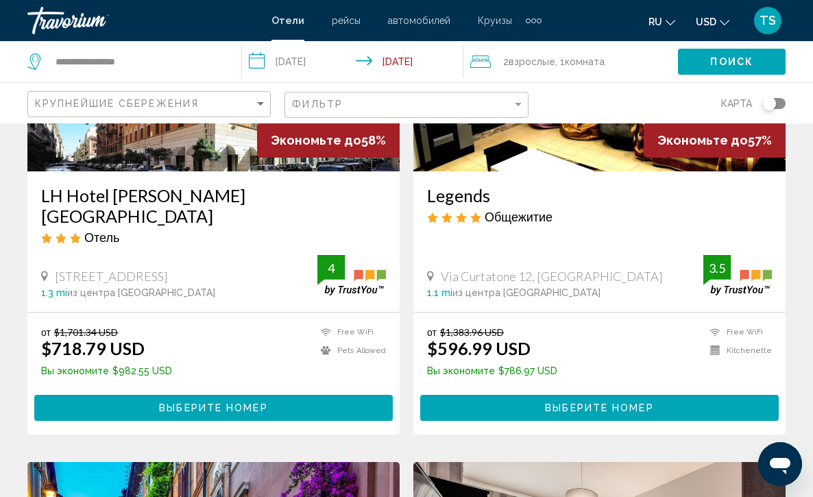
scroll to position [247, 0]
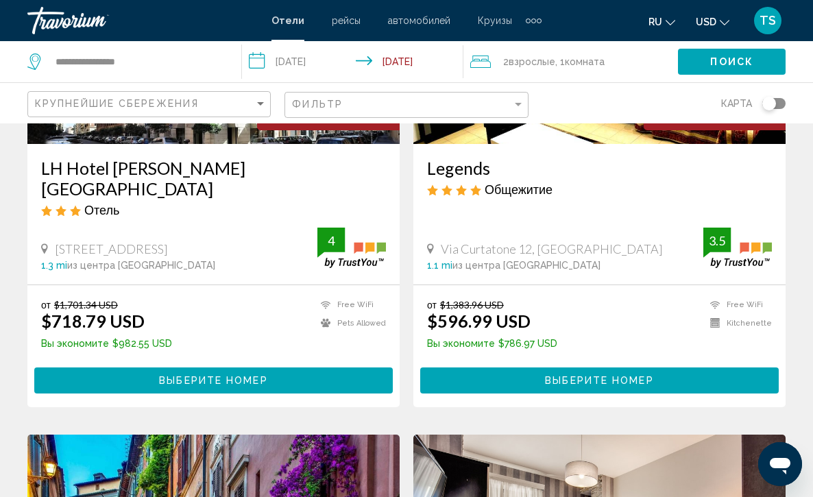
click at [621, 67] on div "2 Взрослый Взрослые , 1 Комната номера" at bounding box center [574, 61] width 208 height 19
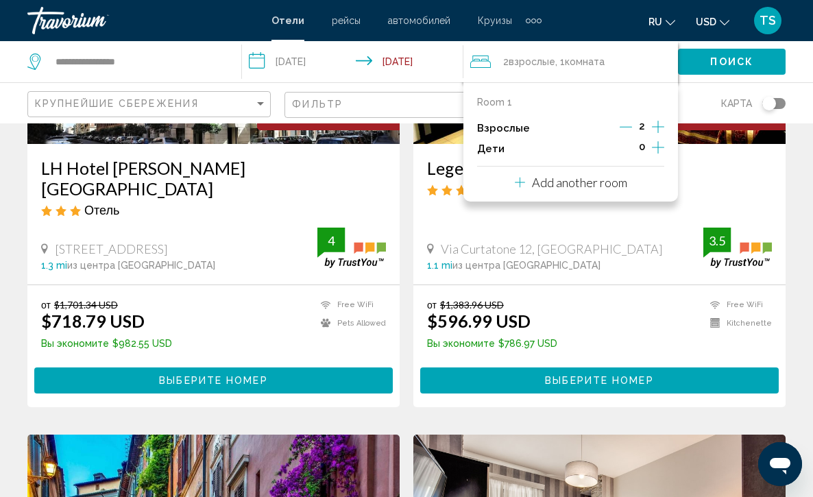
click at [659, 128] on icon "Increment adults" at bounding box center [658, 127] width 12 height 12
click at [746, 168] on h3 "Legends" at bounding box center [599, 168] width 345 height 21
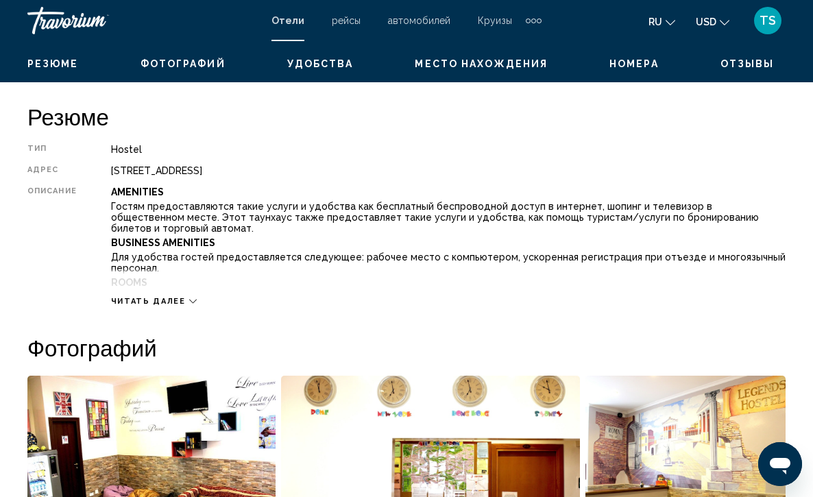
scroll to position [686, 0]
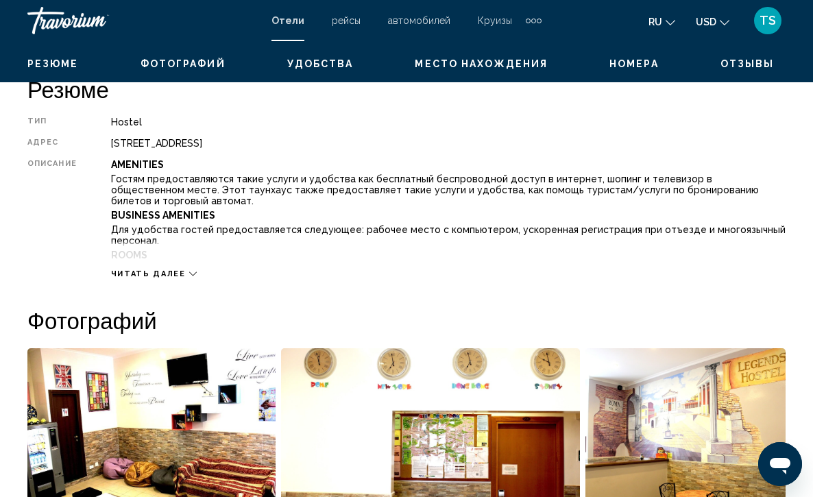
click at [189, 270] on icon "Main content" at bounding box center [193, 274] width 8 height 8
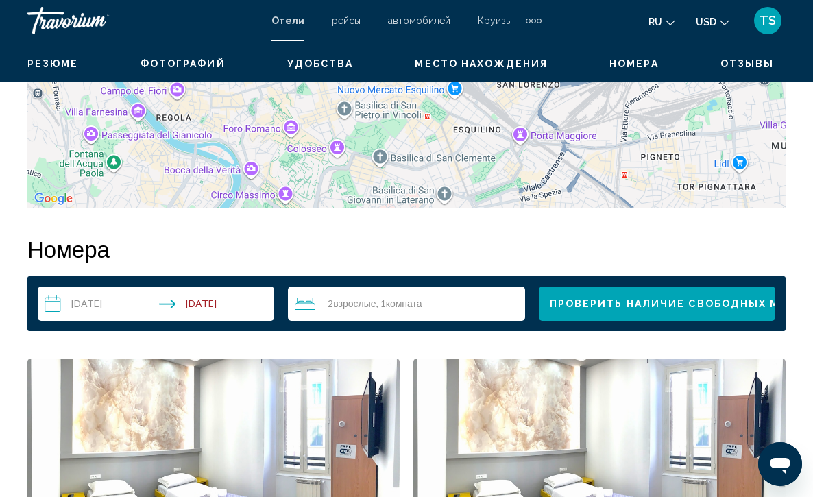
scroll to position [2281, 0]
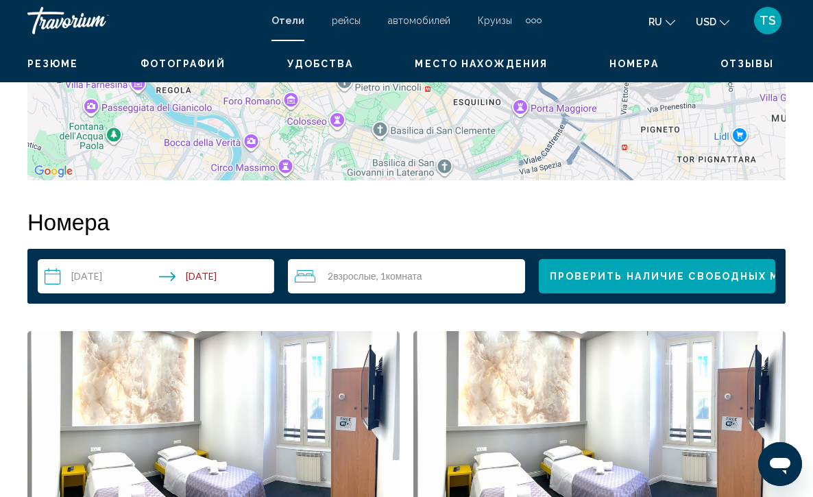
click at [449, 268] on div "2 Взрослый Взрослые , 1 Комната номера" at bounding box center [410, 276] width 230 height 16
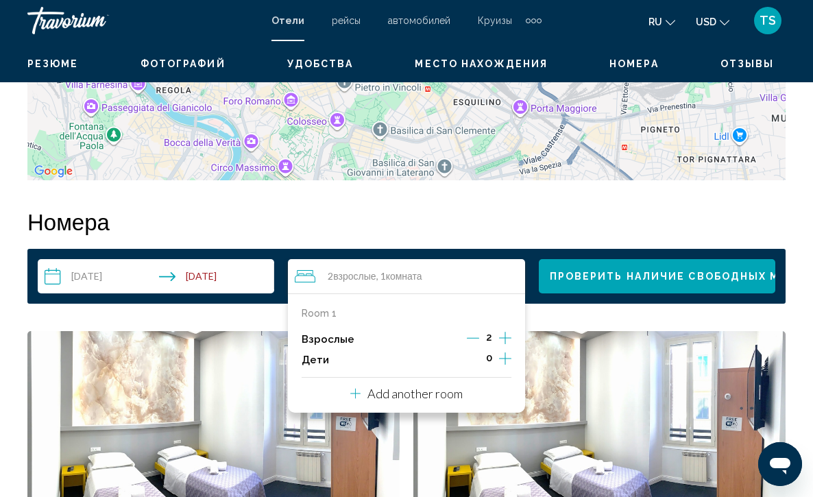
click at [503, 330] on icon "Increment adults" at bounding box center [505, 338] width 12 height 16
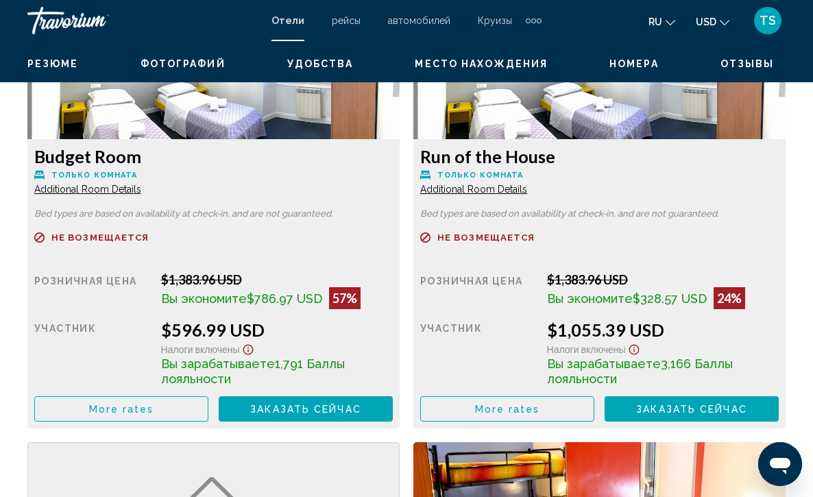
scroll to position [2672, 0]
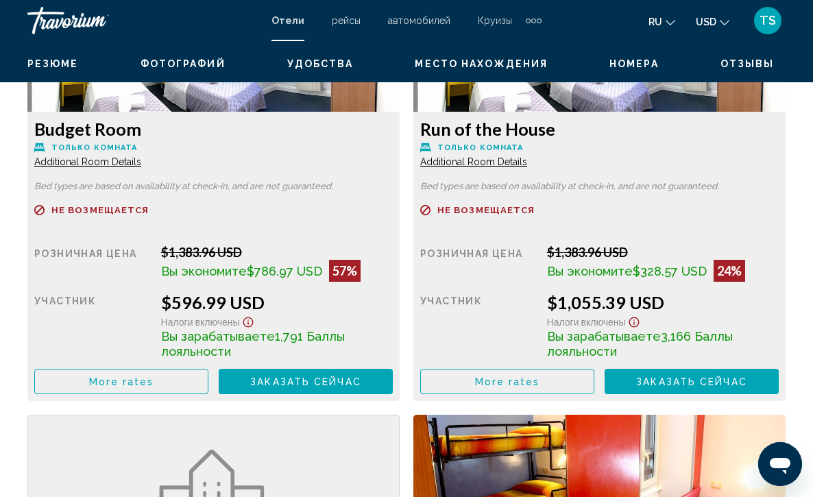
click at [295, 376] on span "Заказать сейчас" at bounding box center [305, 381] width 111 height 11
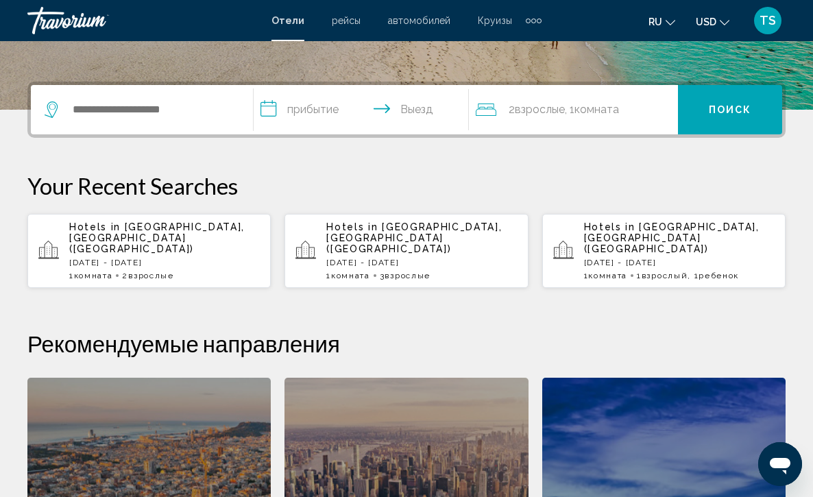
scroll to position [329, 0]
